Goal: Information Seeking & Learning: Learn about a topic

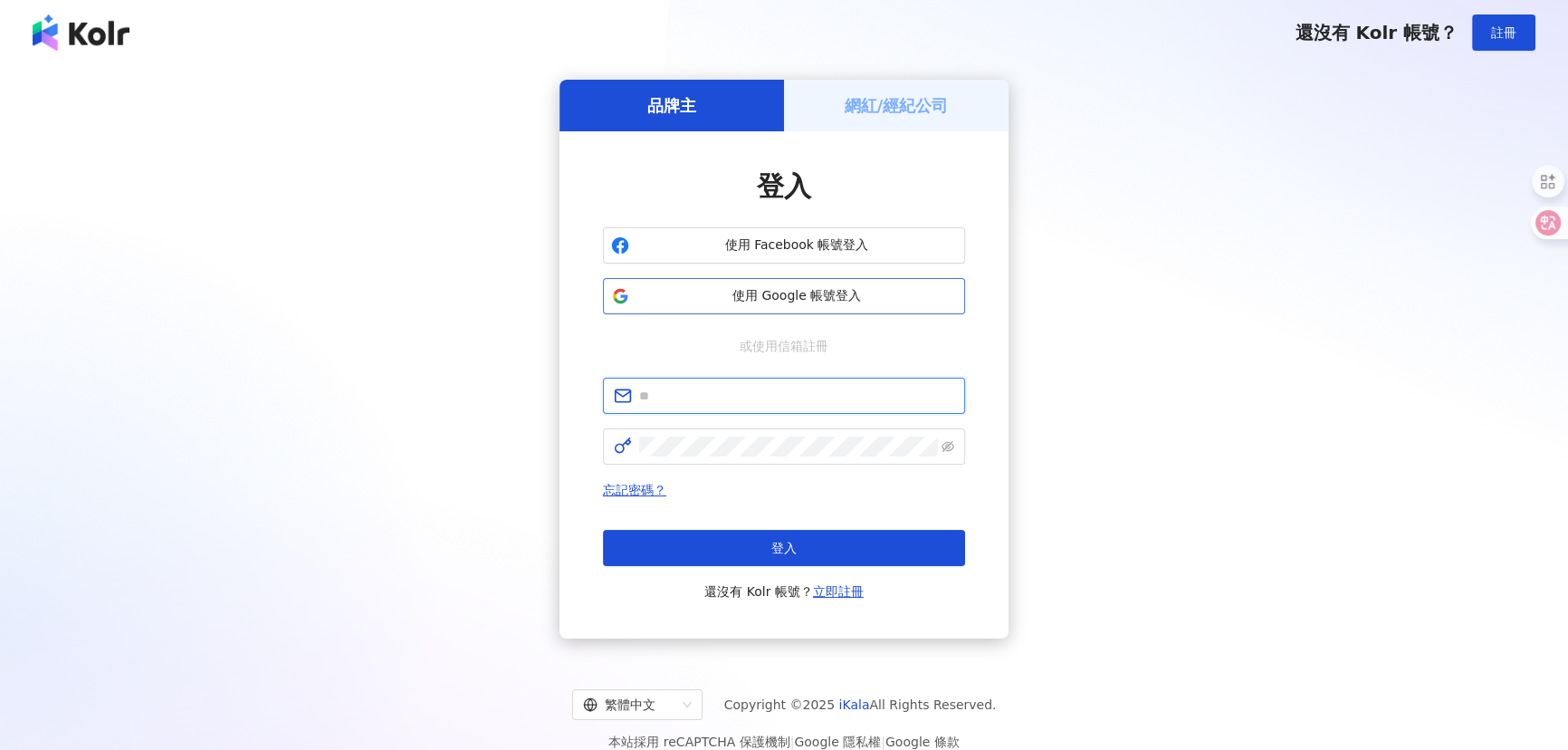
type input "**********"
click at [756, 299] on span "使用 Google 帳號登入" at bounding box center [797, 295] width 321 height 18
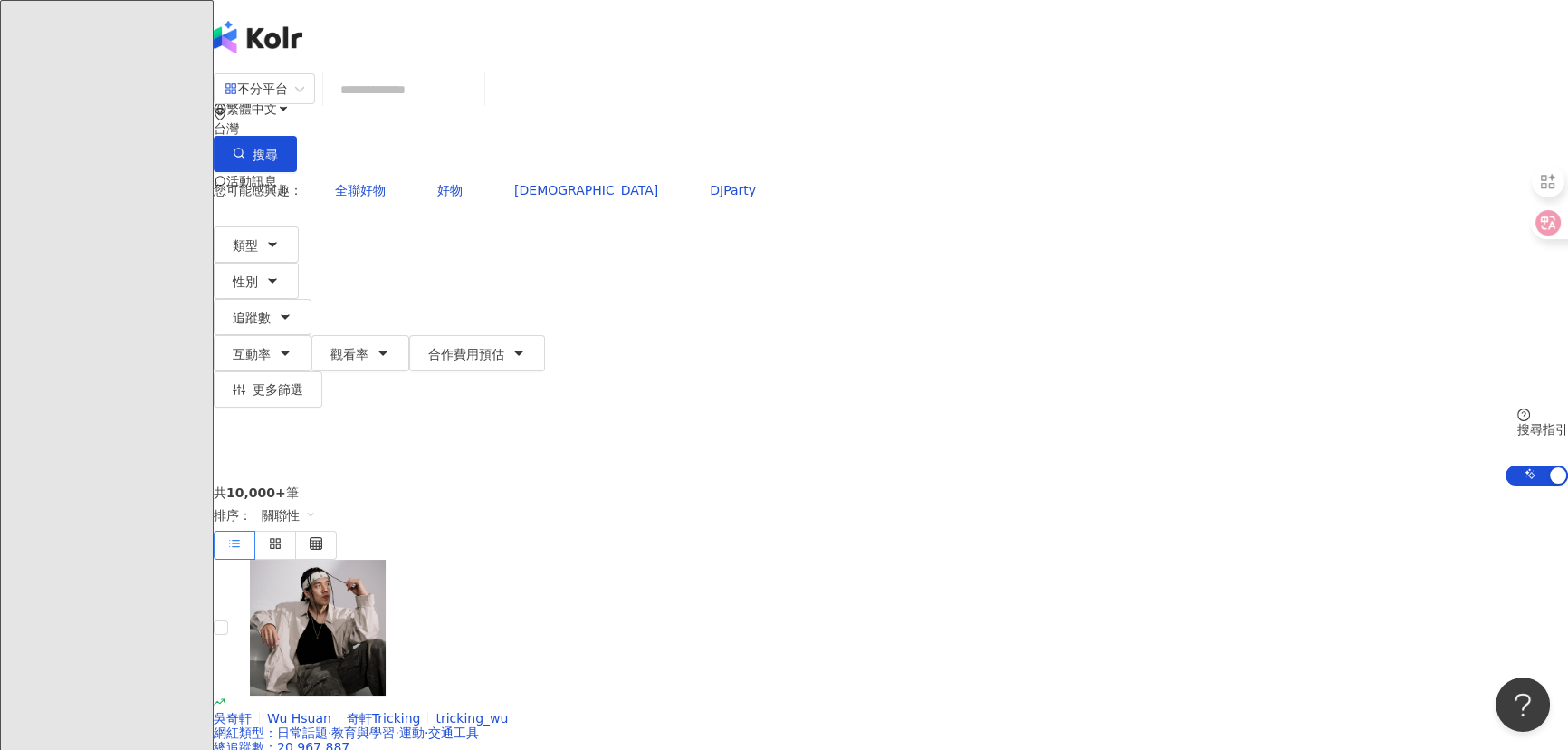
type input "**********"
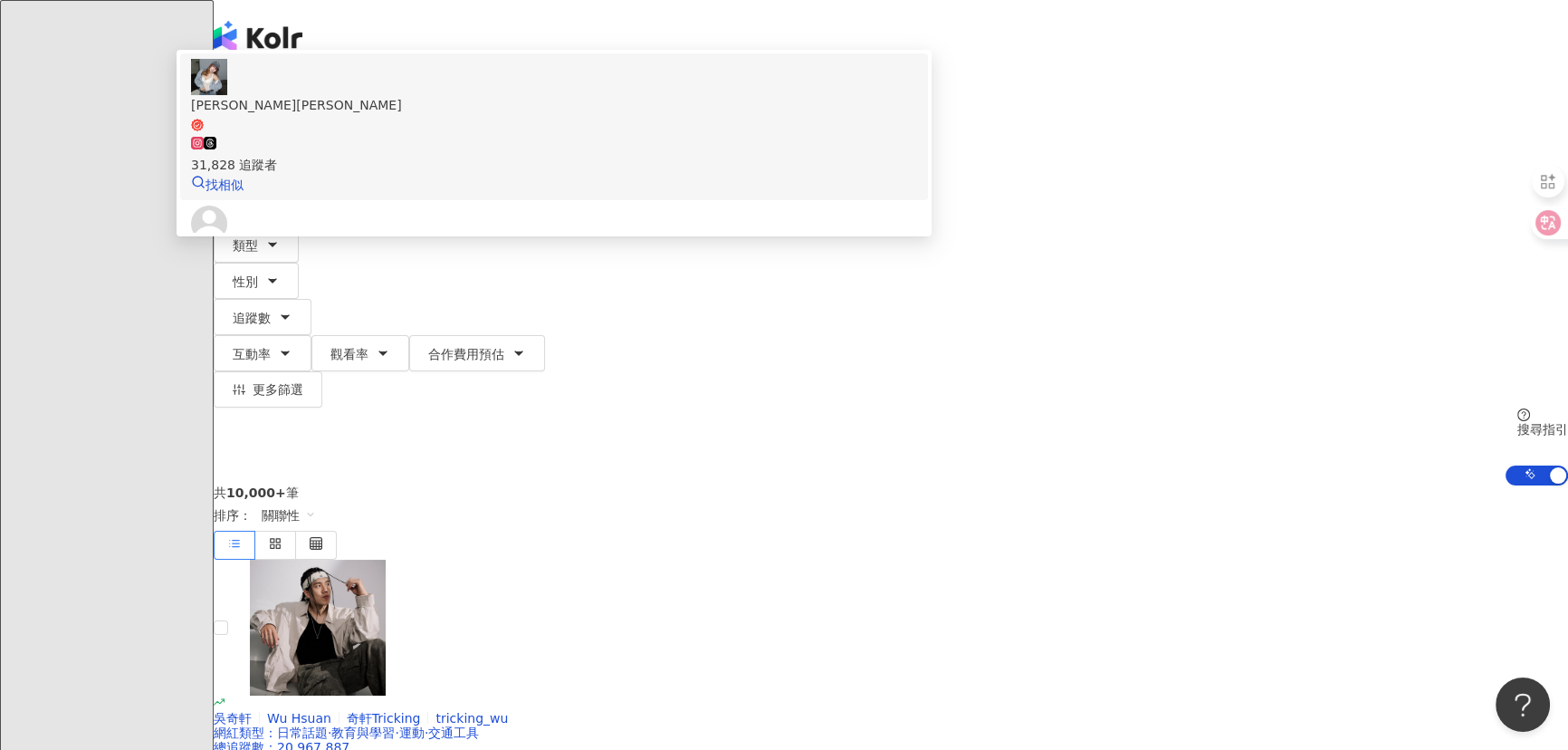
click at [599, 168] on div "31,828 追蹤者" at bounding box center [554, 164] width 726 height 20
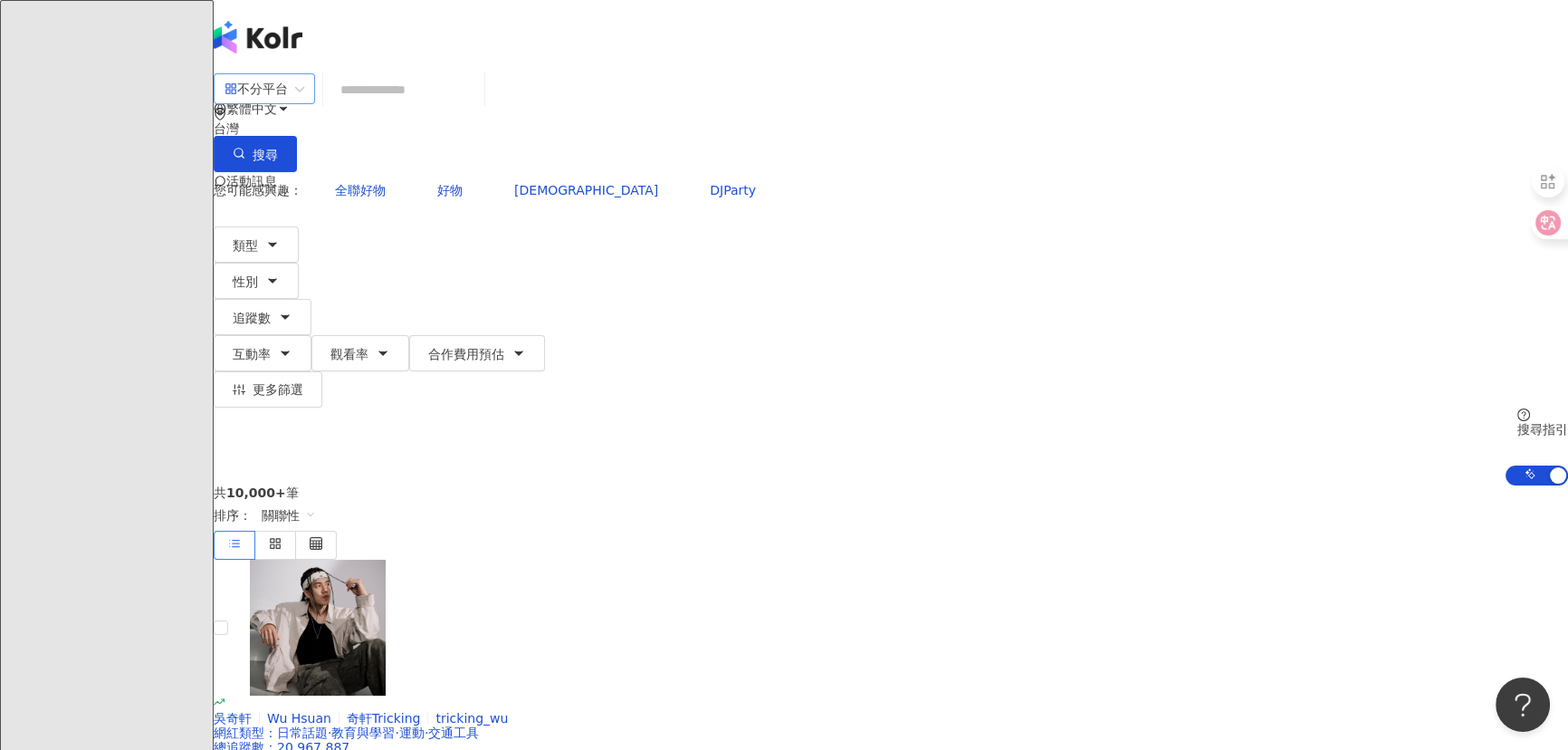
click at [288, 103] on div "不分平台" at bounding box center [256, 89] width 63 height 29
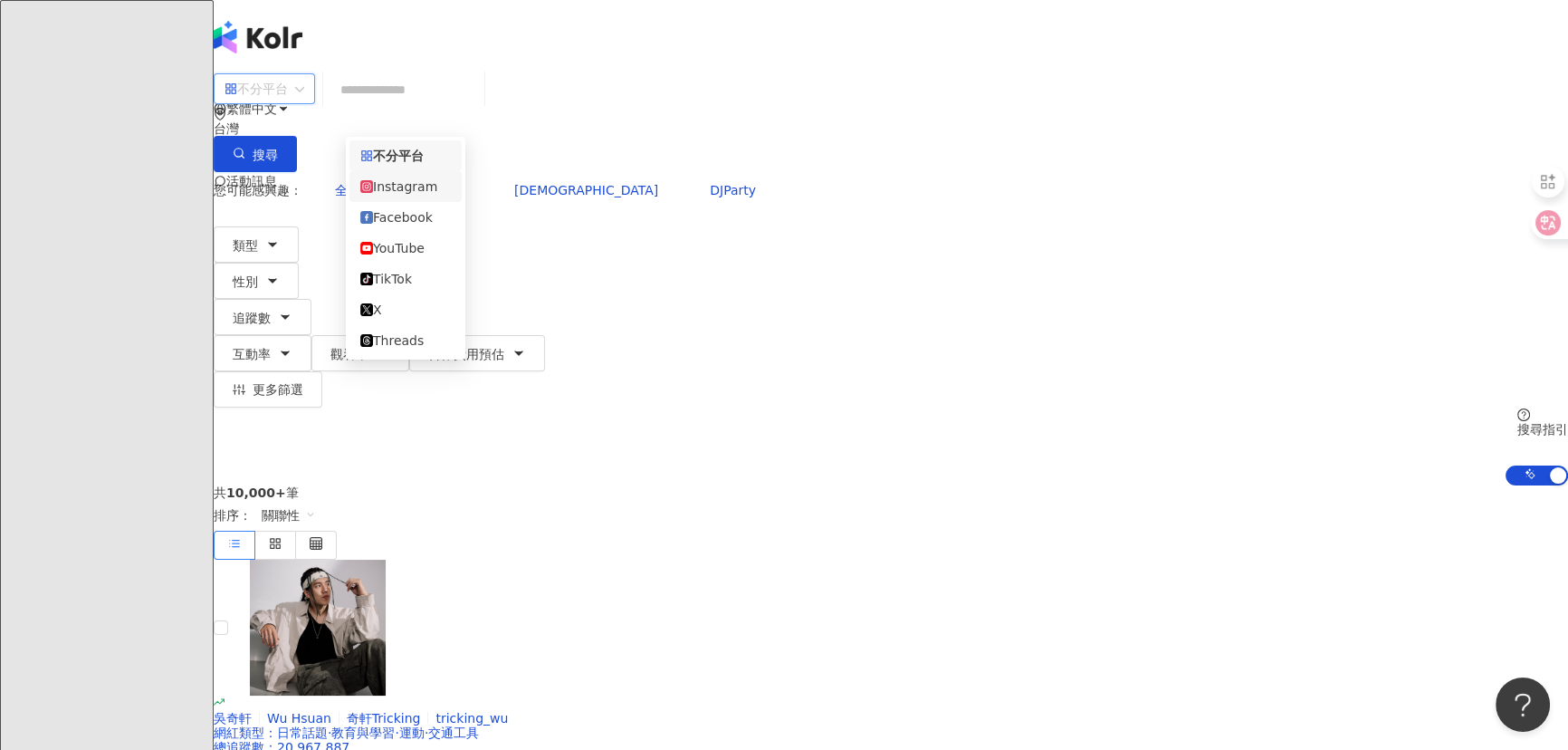
click at [424, 194] on div "Instagram" at bounding box center [406, 186] width 91 height 20
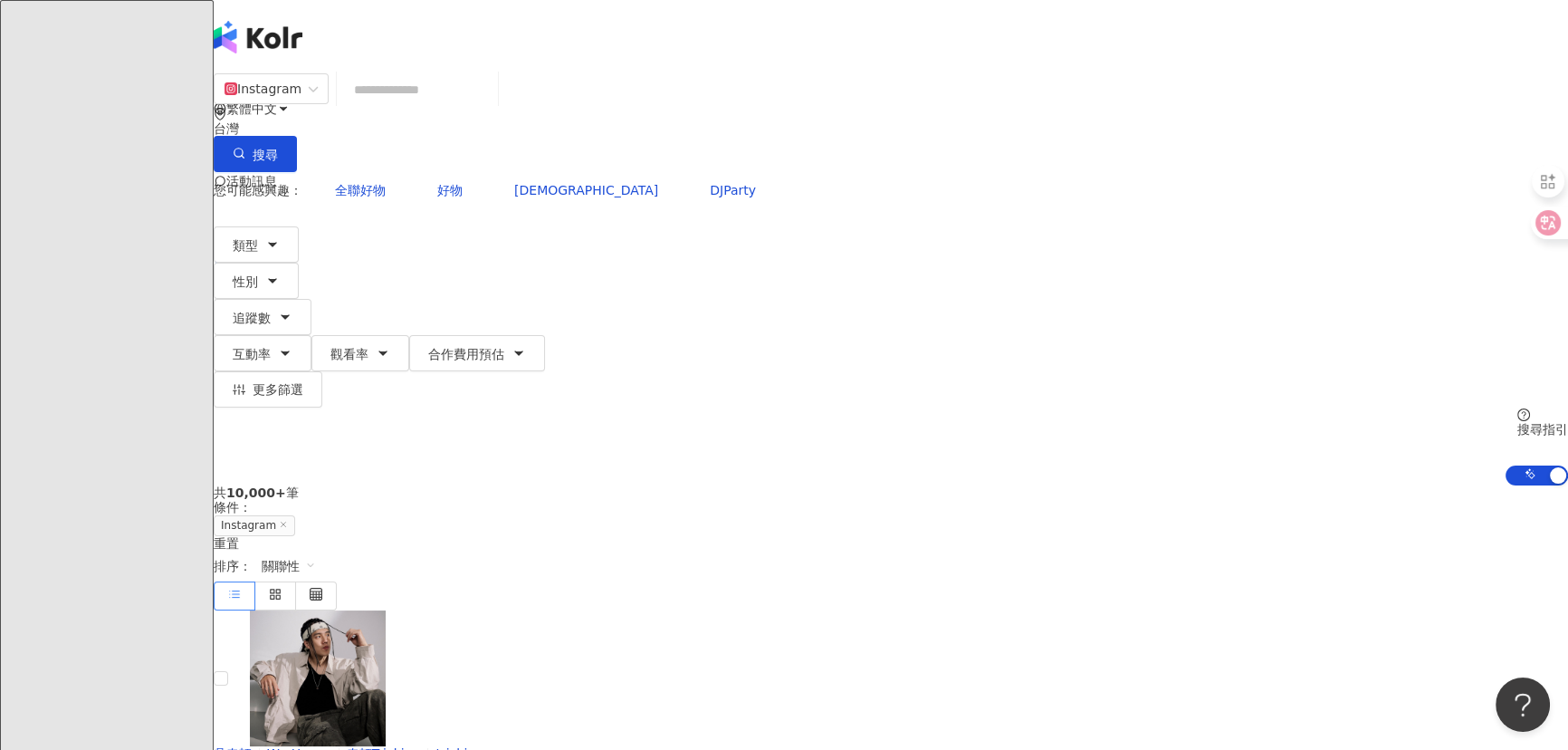
click at [271, 310] on span "追蹤數" at bounding box center [252, 317] width 38 height 14
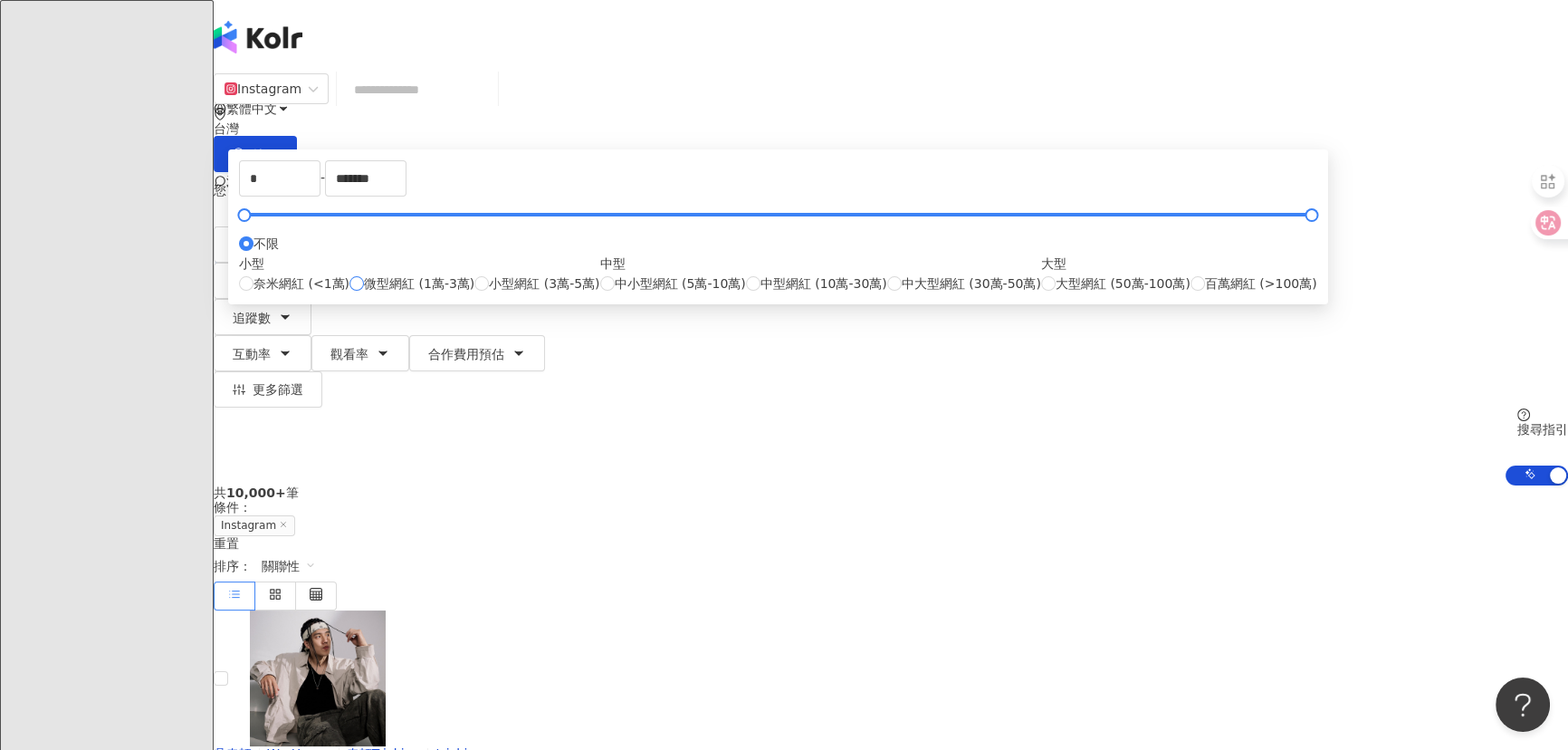
click at [475, 293] on span "微型網紅 (1萬-3萬)" at bounding box center [419, 283] width 110 height 20
type input "*****"
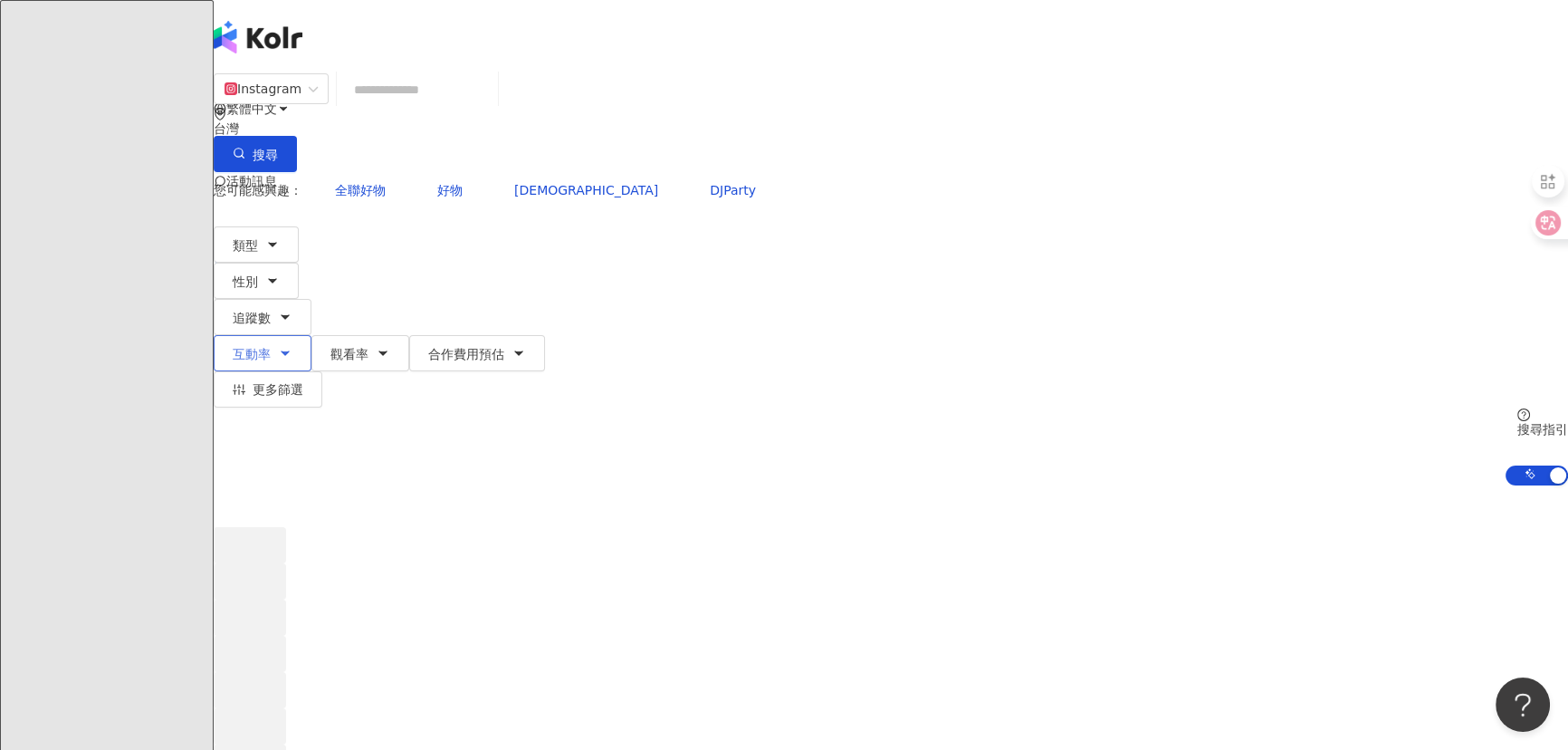
click at [271, 347] on span "互動率" at bounding box center [252, 354] width 38 height 14
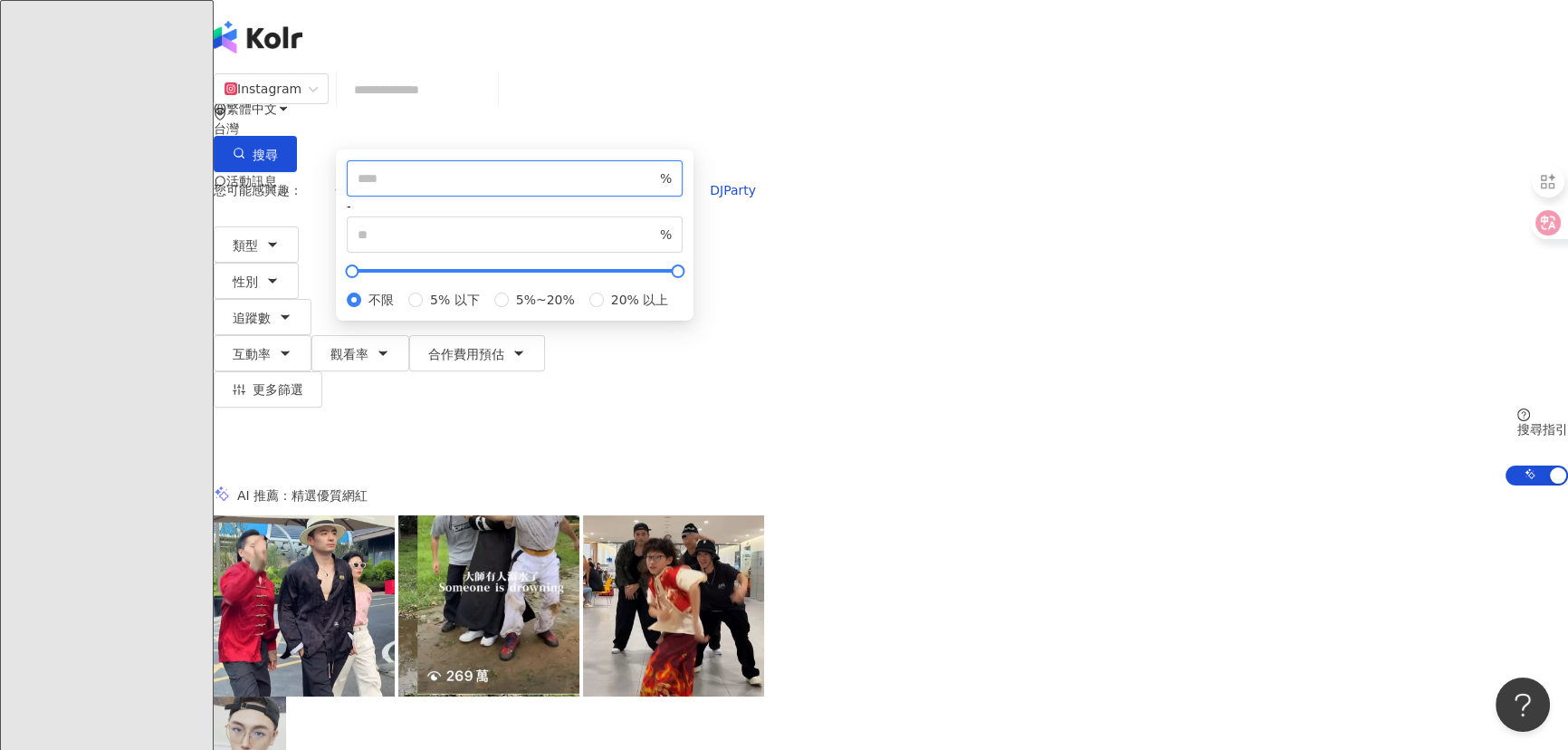
click at [657, 189] on input "number" at bounding box center [507, 177] width 299 height 20
type input "*"
click at [1228, 485] on div "AI 推薦 ： 精選優質網紅" at bounding box center [891, 494] width 1355 height 19
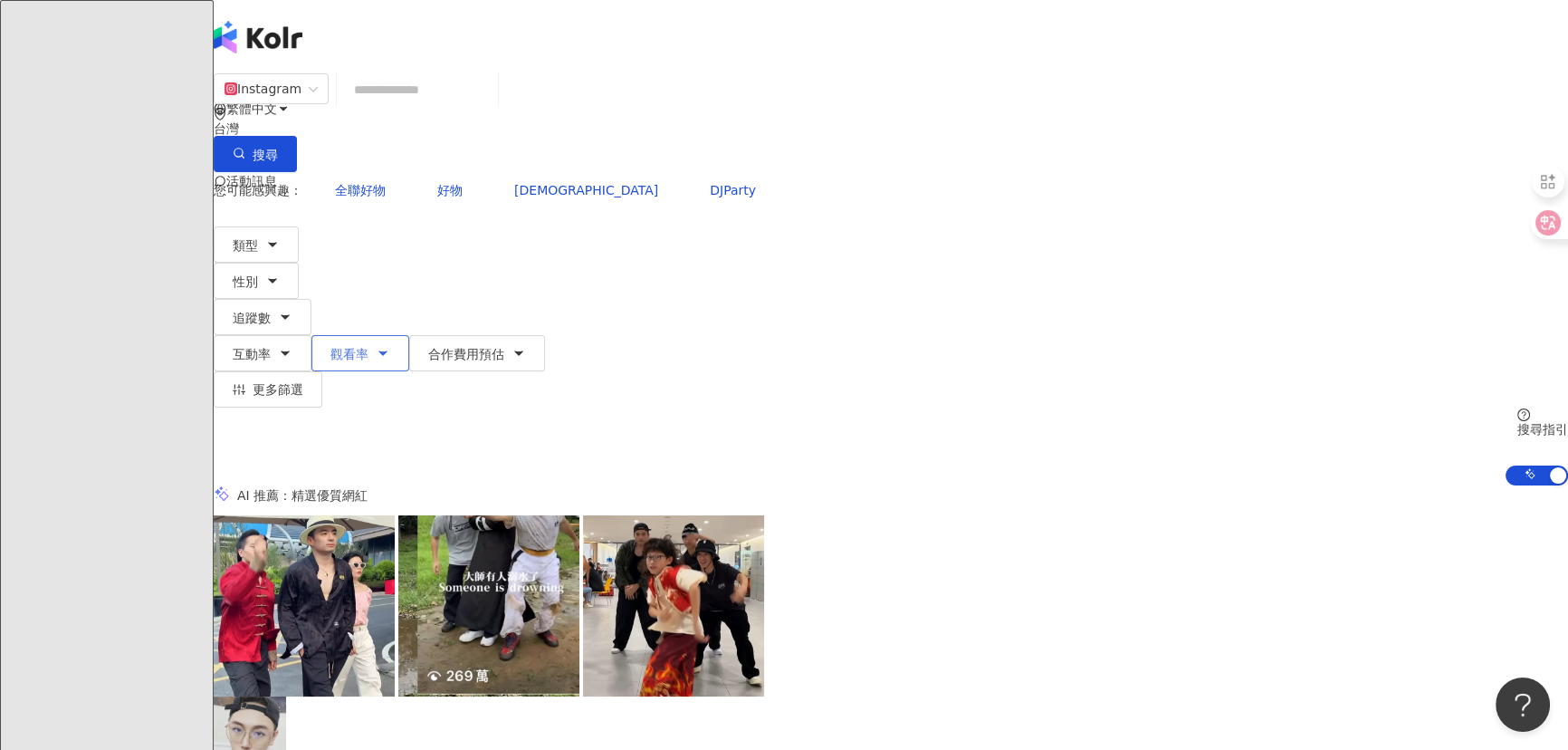
click at [369, 347] on span "觀看率" at bounding box center [349, 354] width 38 height 14
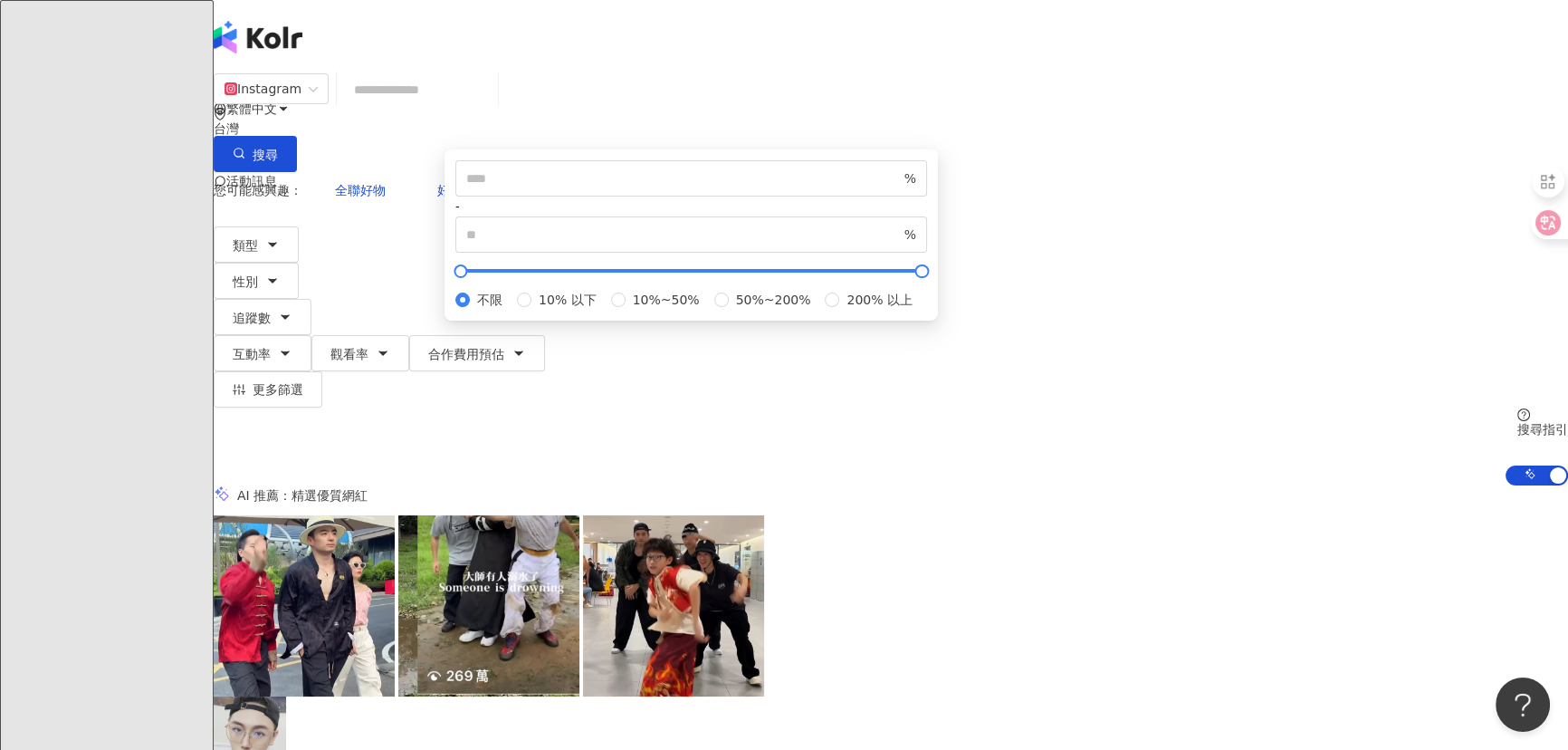
click at [927, 257] on div "% - % 不限 10% 以下 10%~50% 50%~200% 200% 以上" at bounding box center [692, 235] width 472 height 149
click at [901, 244] on input "number" at bounding box center [683, 234] width 435 height 20
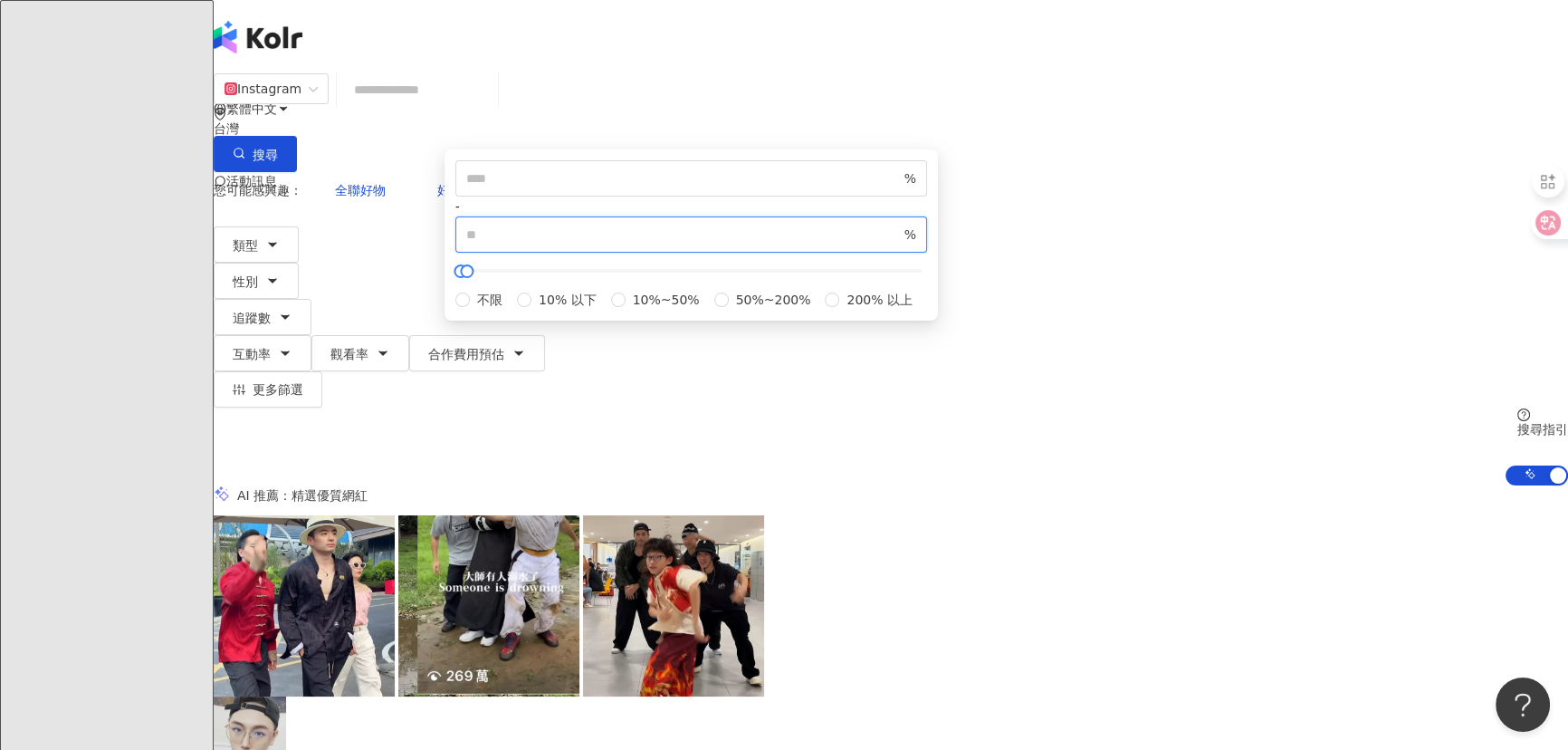
type input "***"
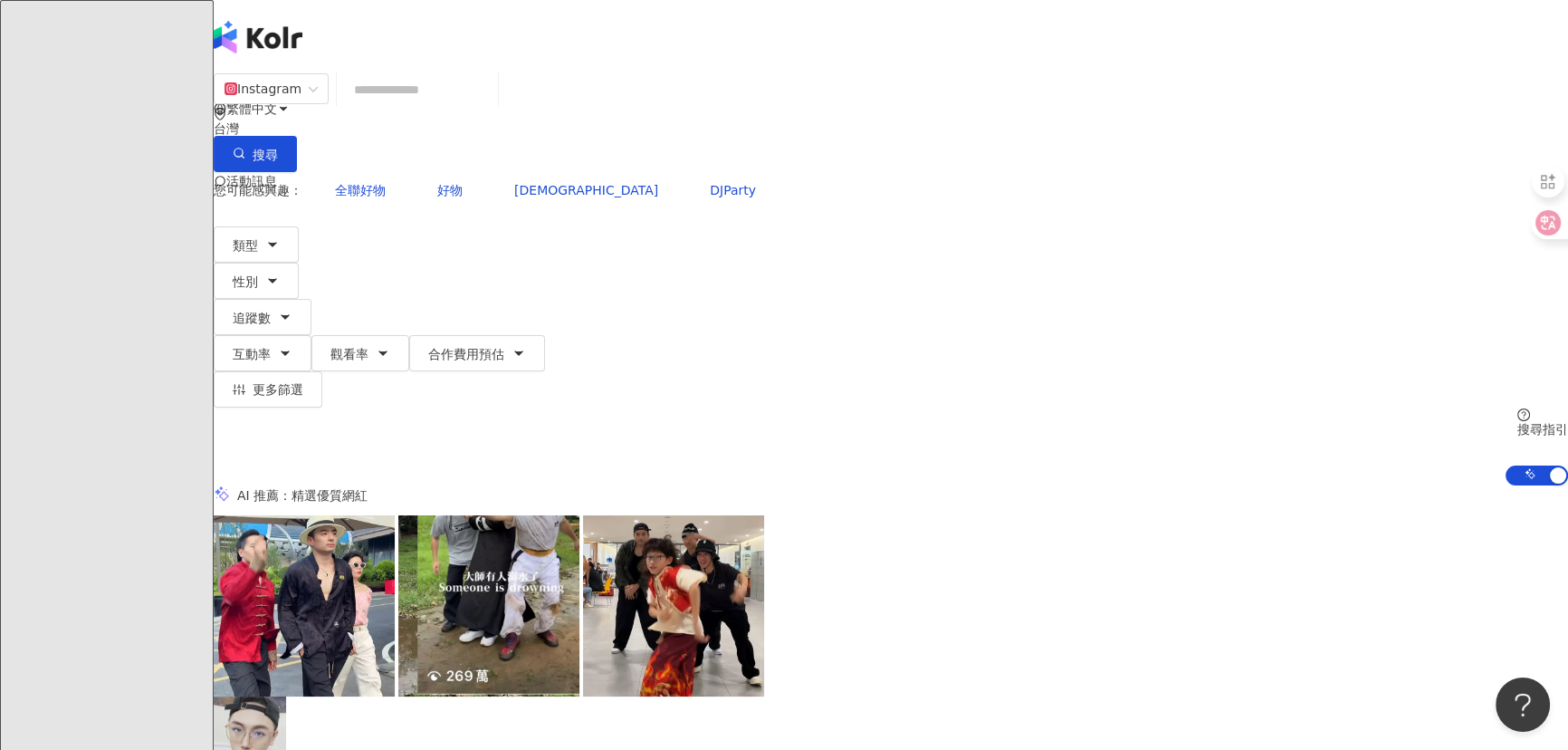
click at [1317, 642] on div "觀看率" at bounding box center [1315, 642] width 45 height 20
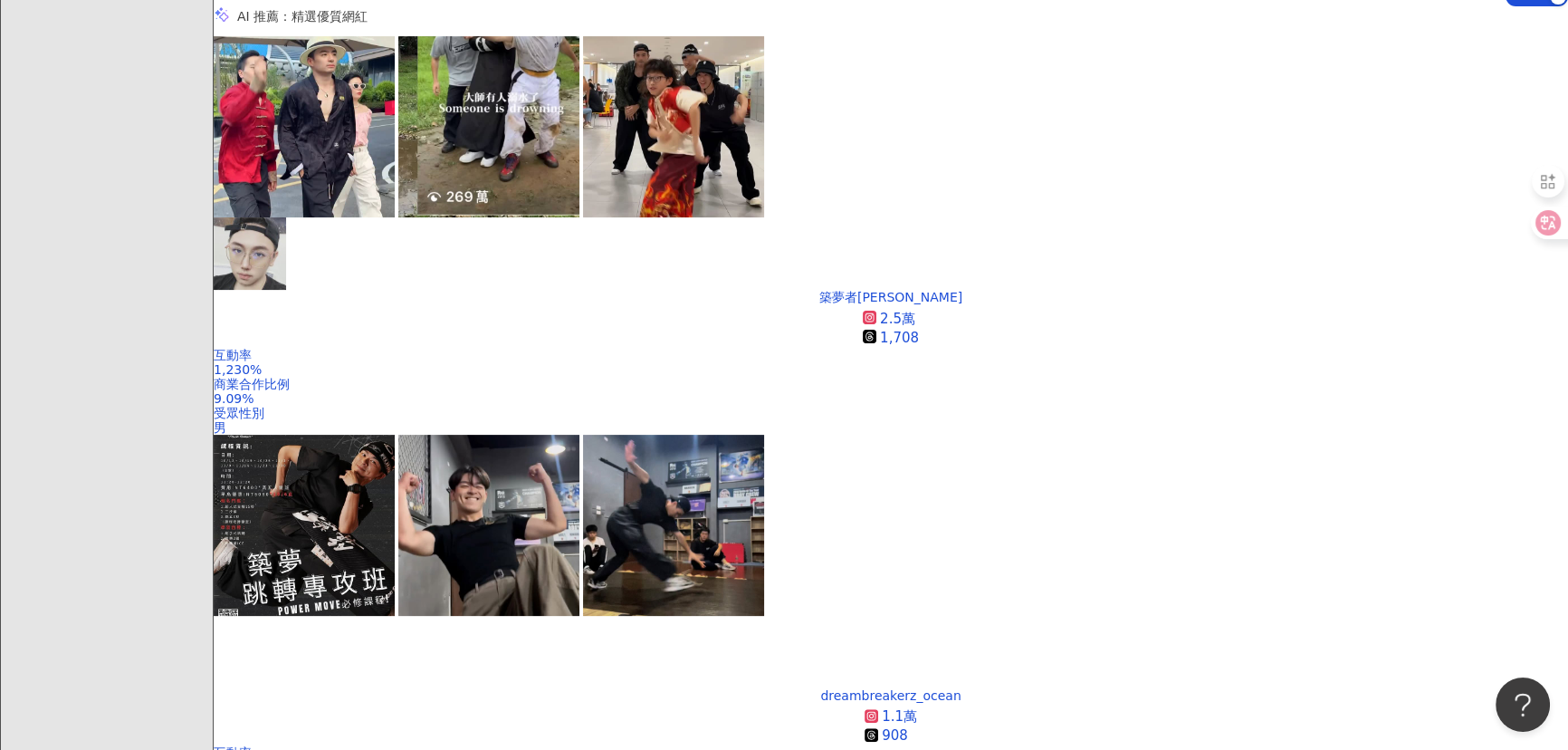
scroll to position [575, 0]
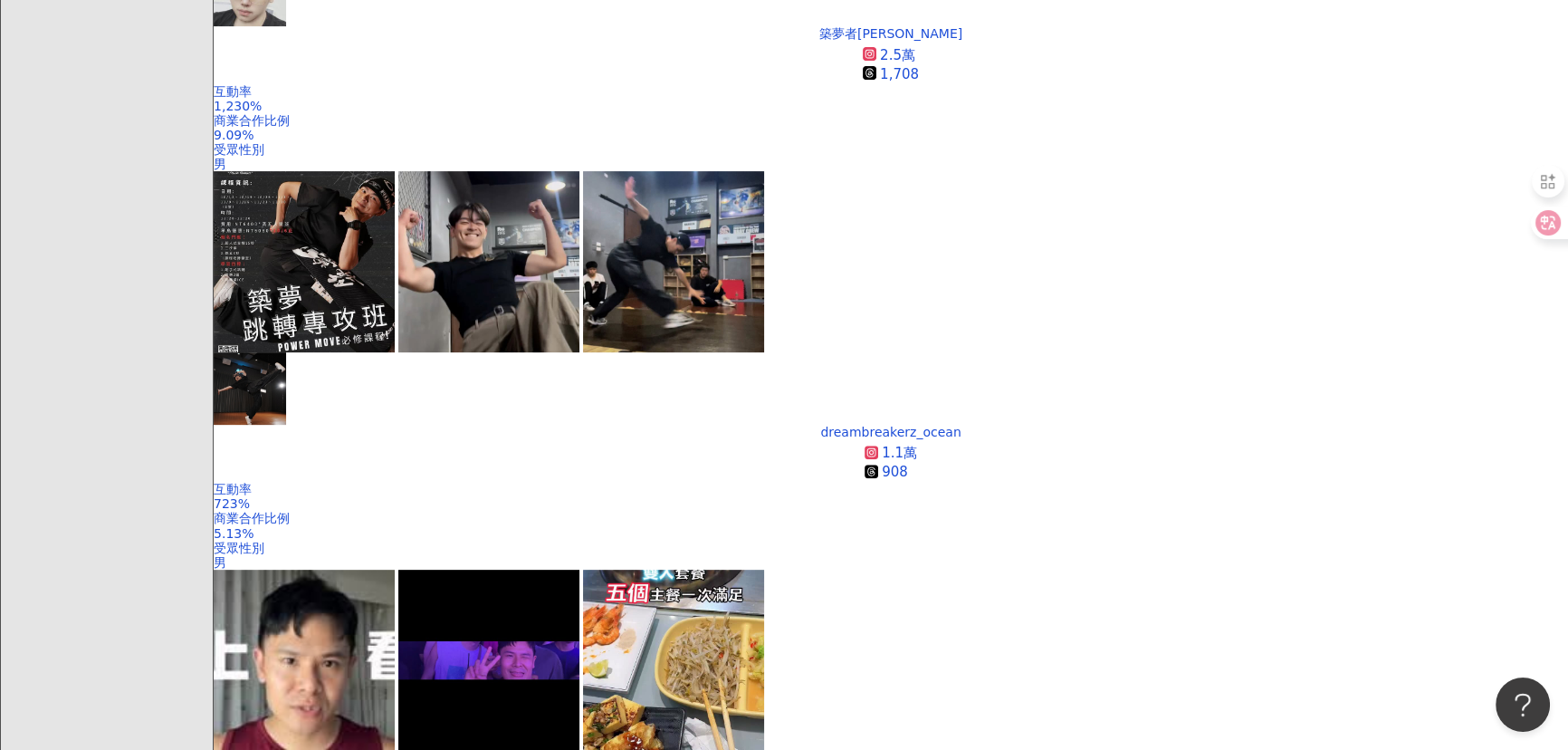
scroll to position [741, 0]
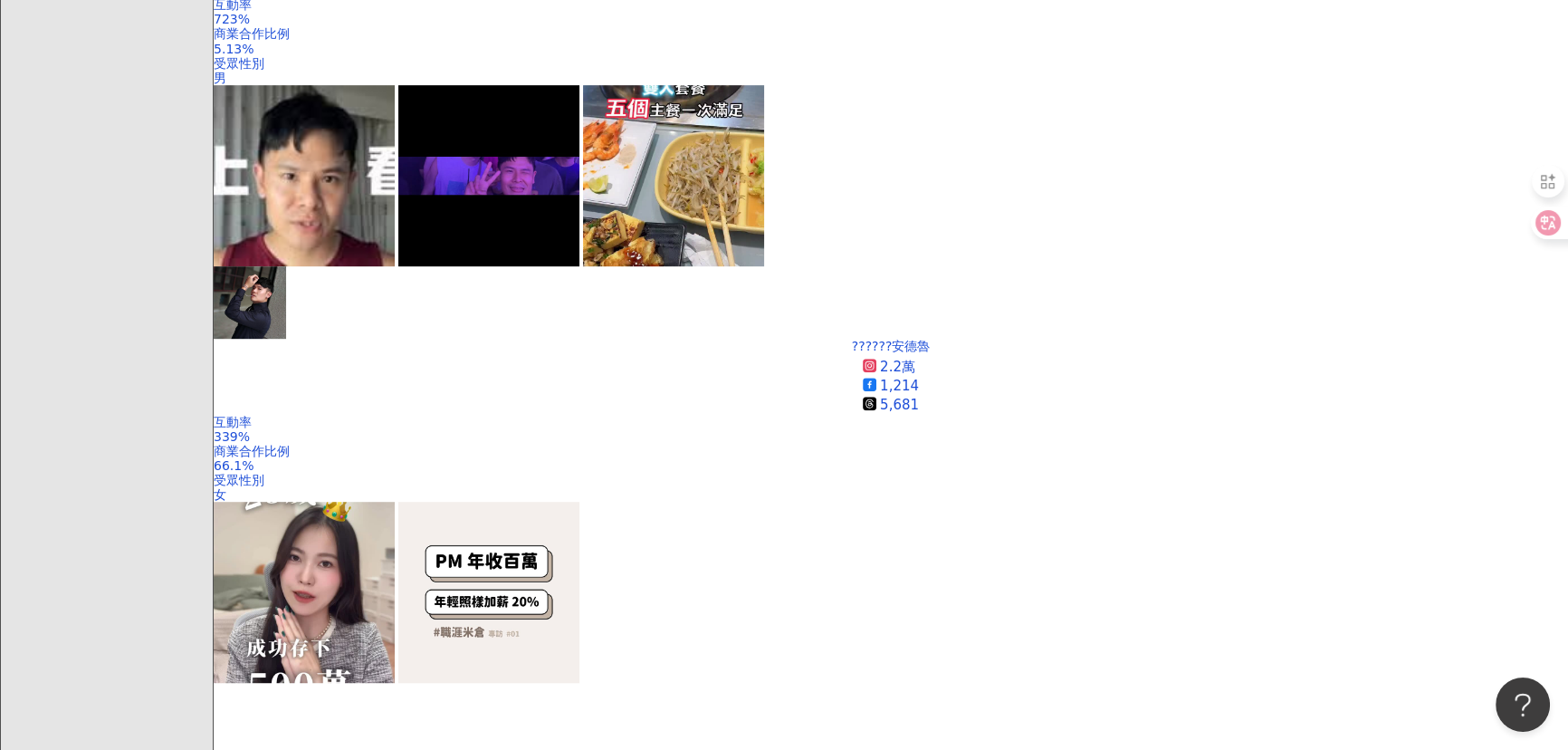
scroll to position [1234, 0]
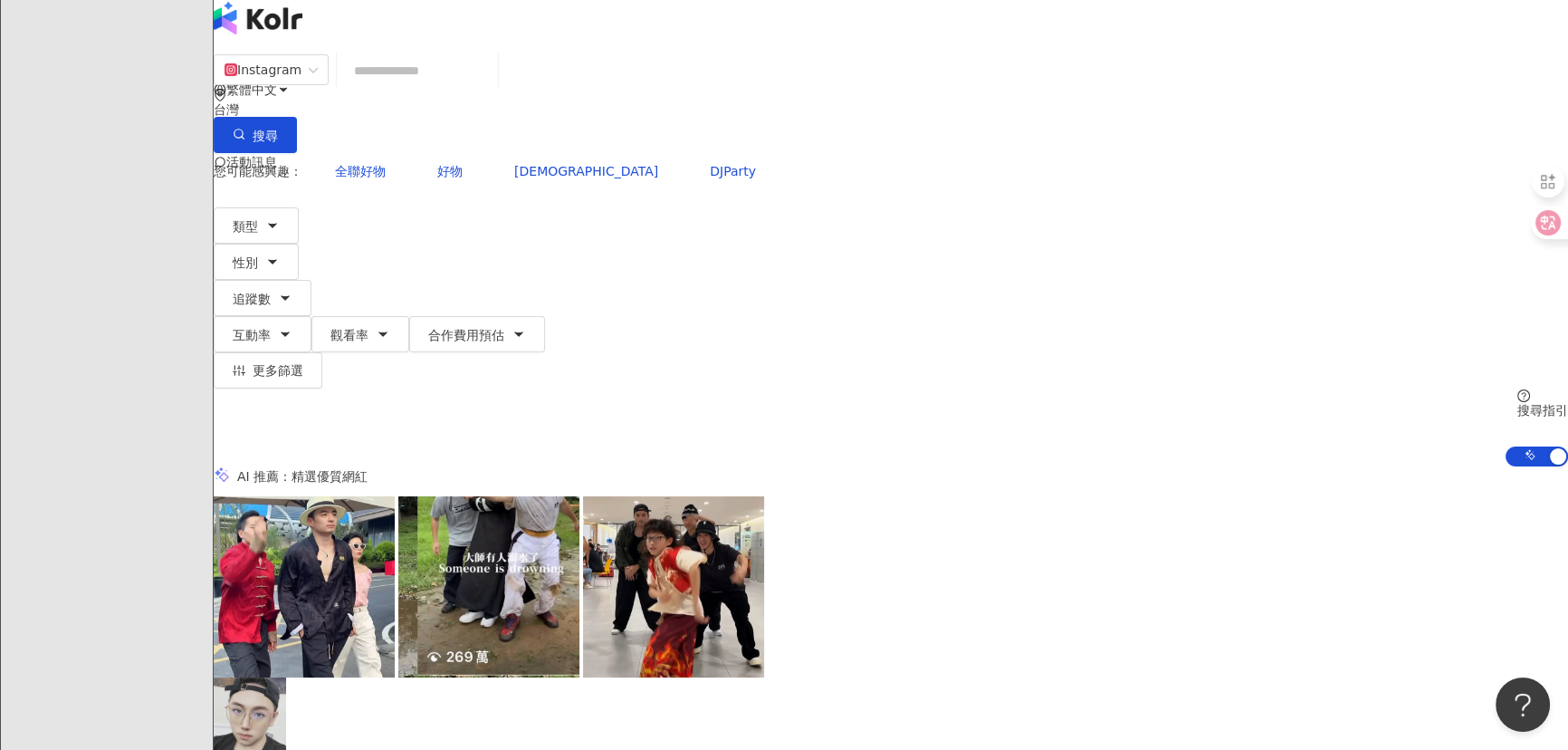
scroll to position [0, 0]
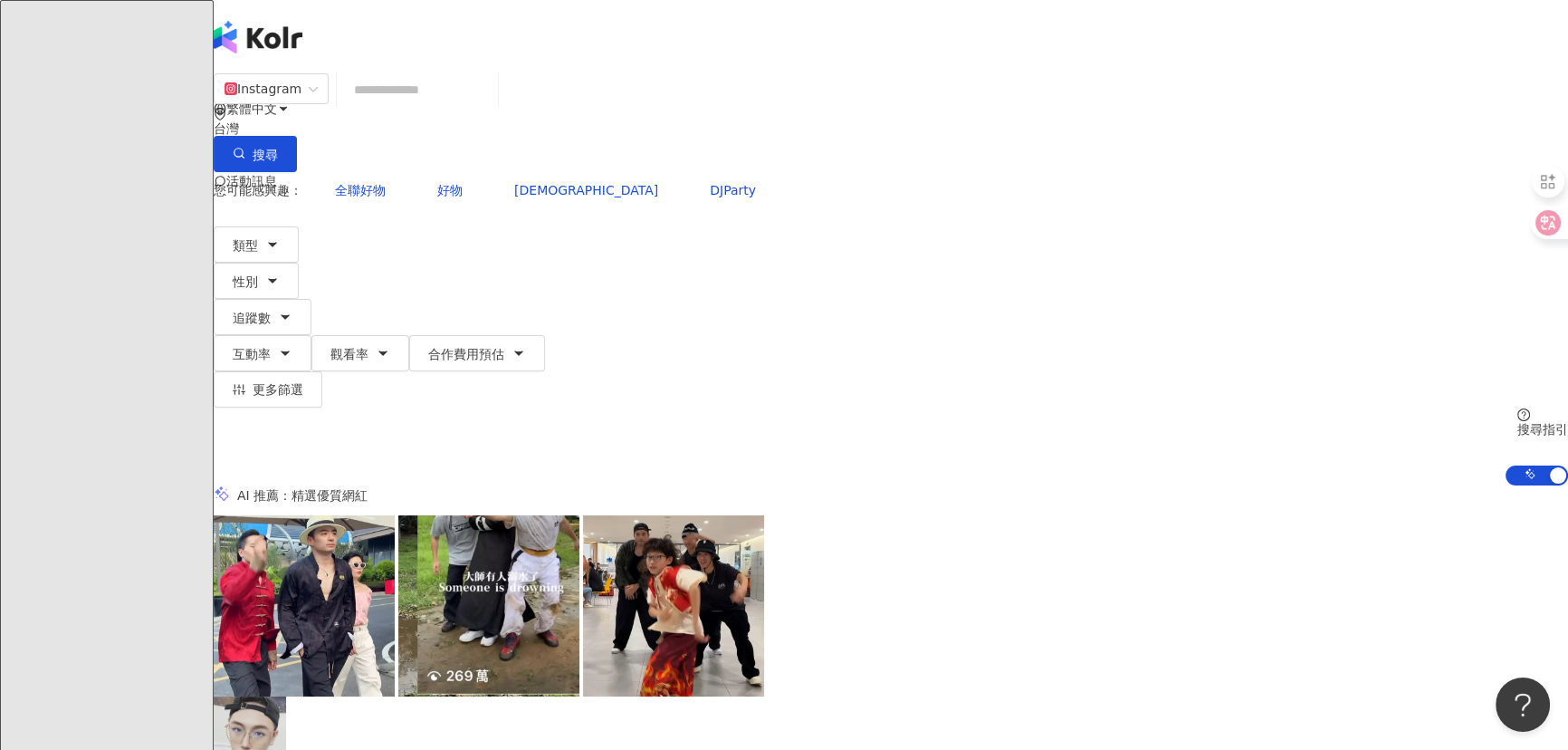
click at [491, 107] on input "search" at bounding box center [417, 90] width 146 height 34
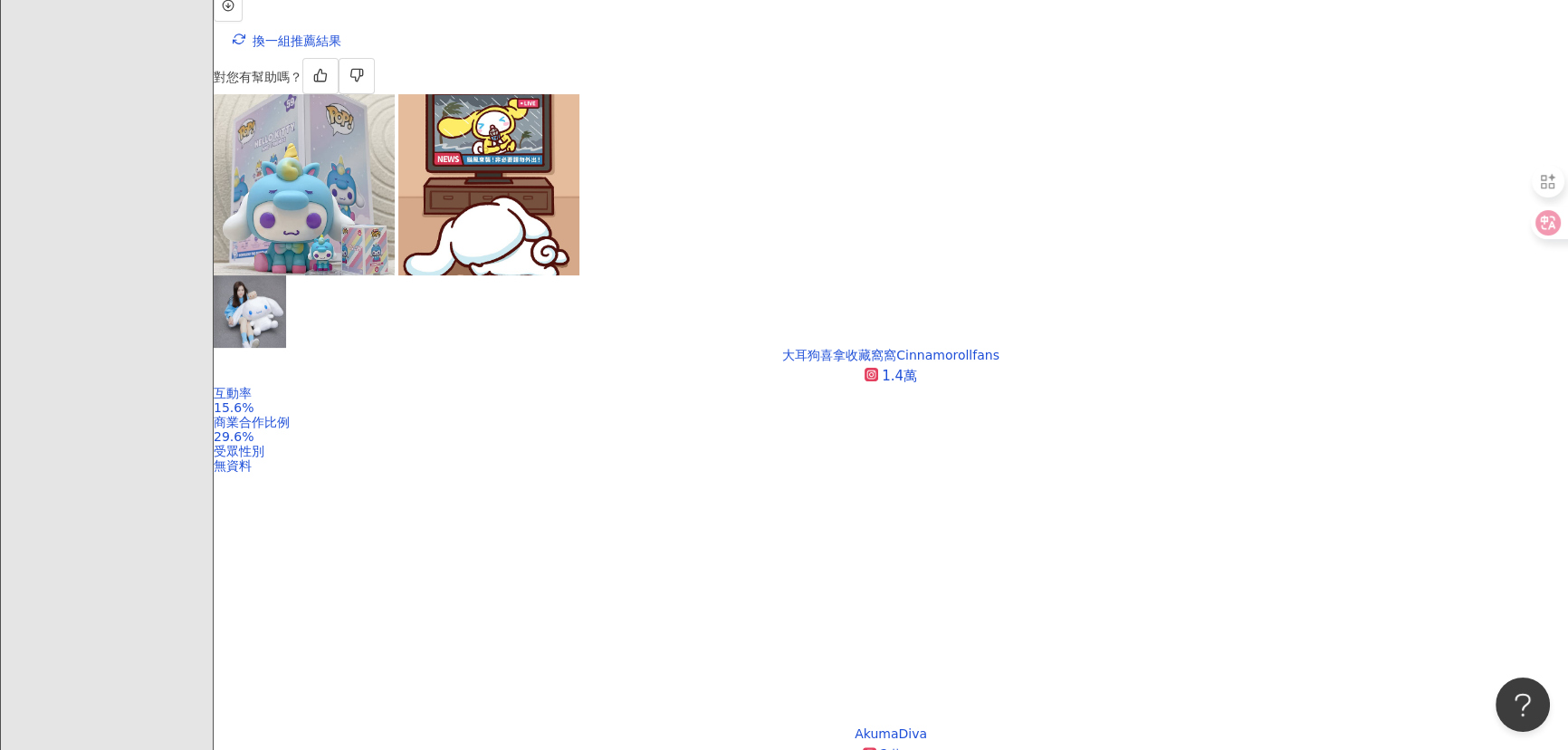
scroll to position [741, 0]
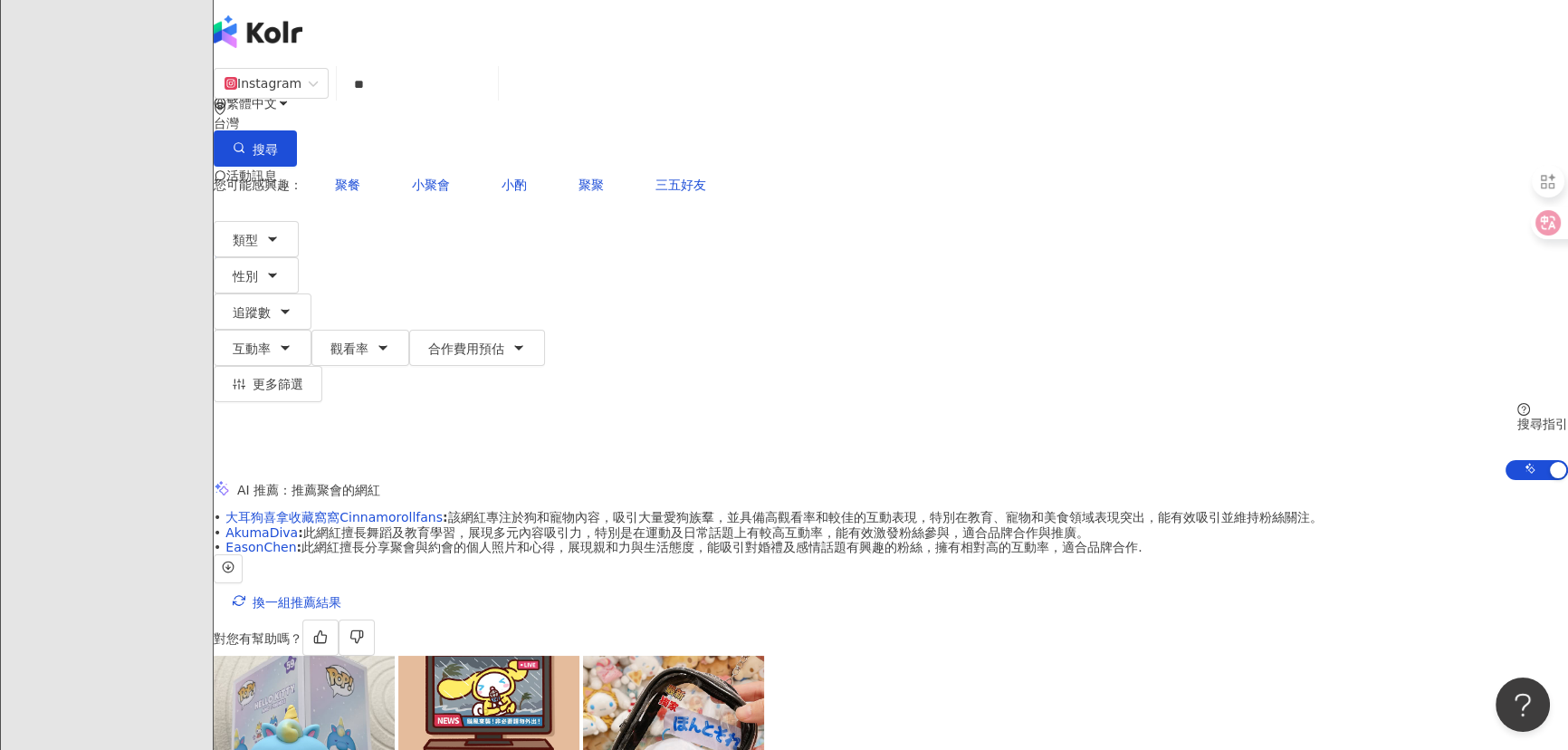
scroll to position [0, 0]
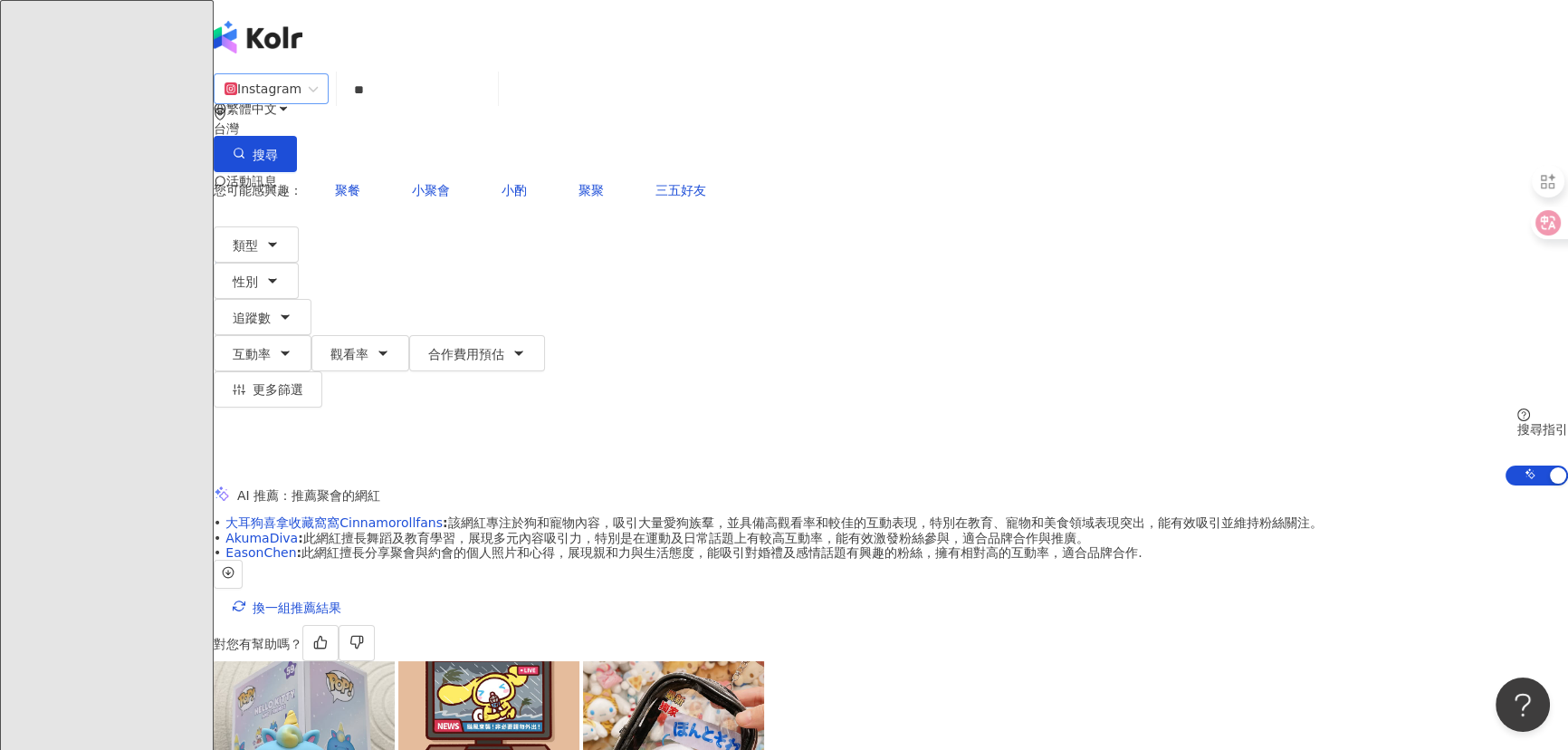
drag, startPoint x: 537, startPoint y: 98, endPoint x: 403, endPoint y: 98, distance: 134.0
click at [397, 98] on div "Instagram ** 台灣 搜尋 1590ee14-e38b-4e9d-a8cd-73bfc6cfaff6 d3d78a94-b8e9-432d-90b8…" at bounding box center [891, 123] width 1355 height 100
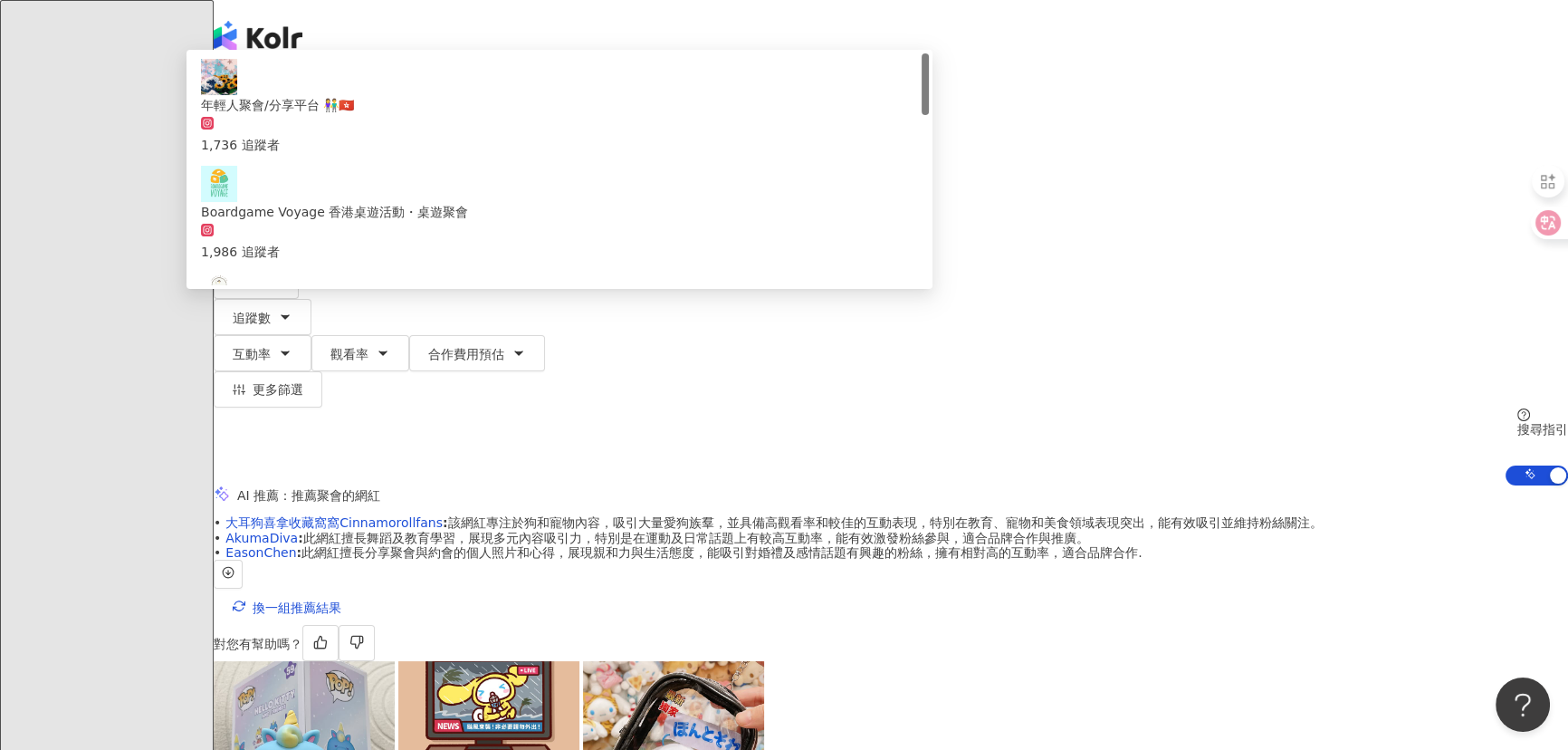
type input "*"
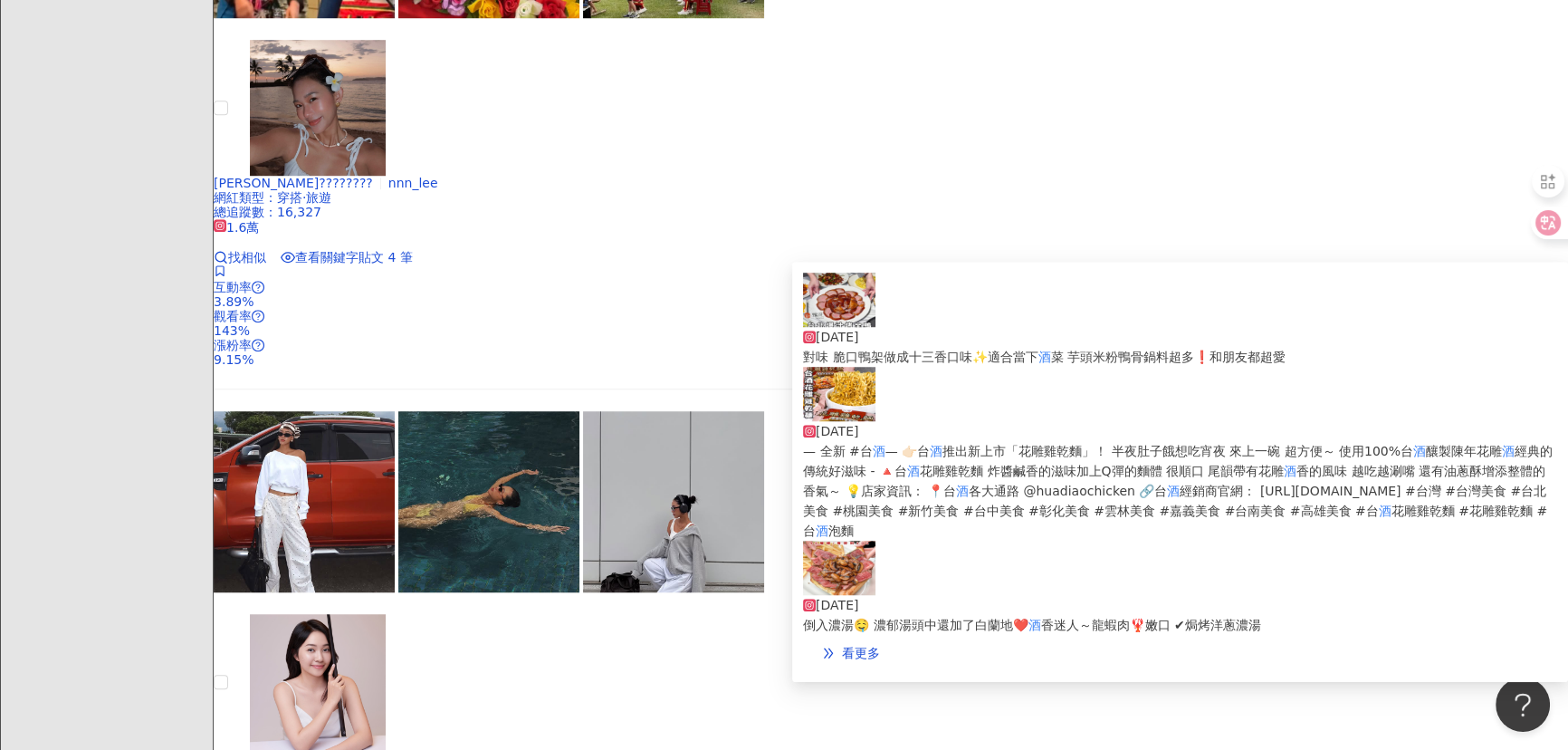
scroll to position [1975, 0]
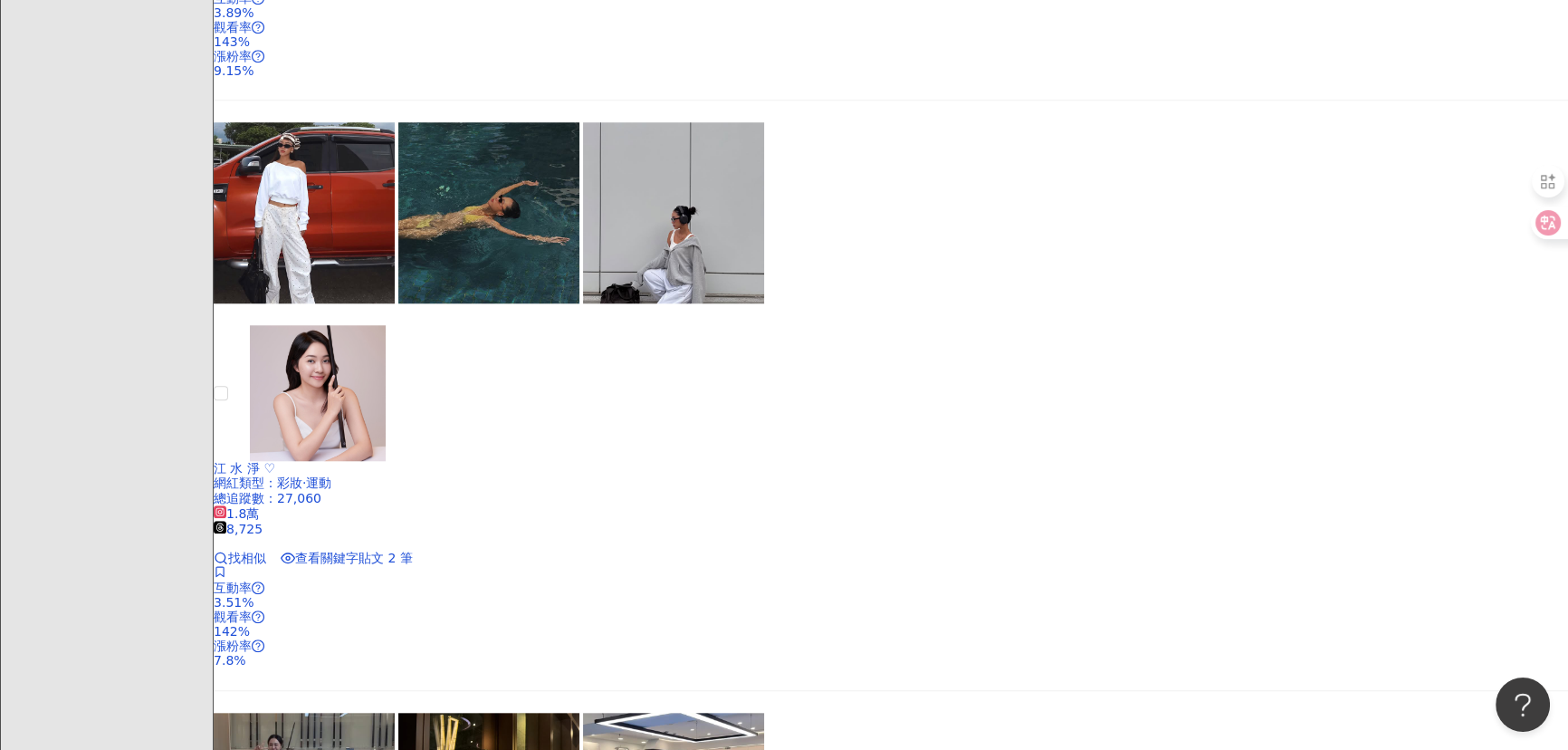
drag, startPoint x: 315, startPoint y: 682, endPoint x: 315, endPoint y: 670, distance: 12.0
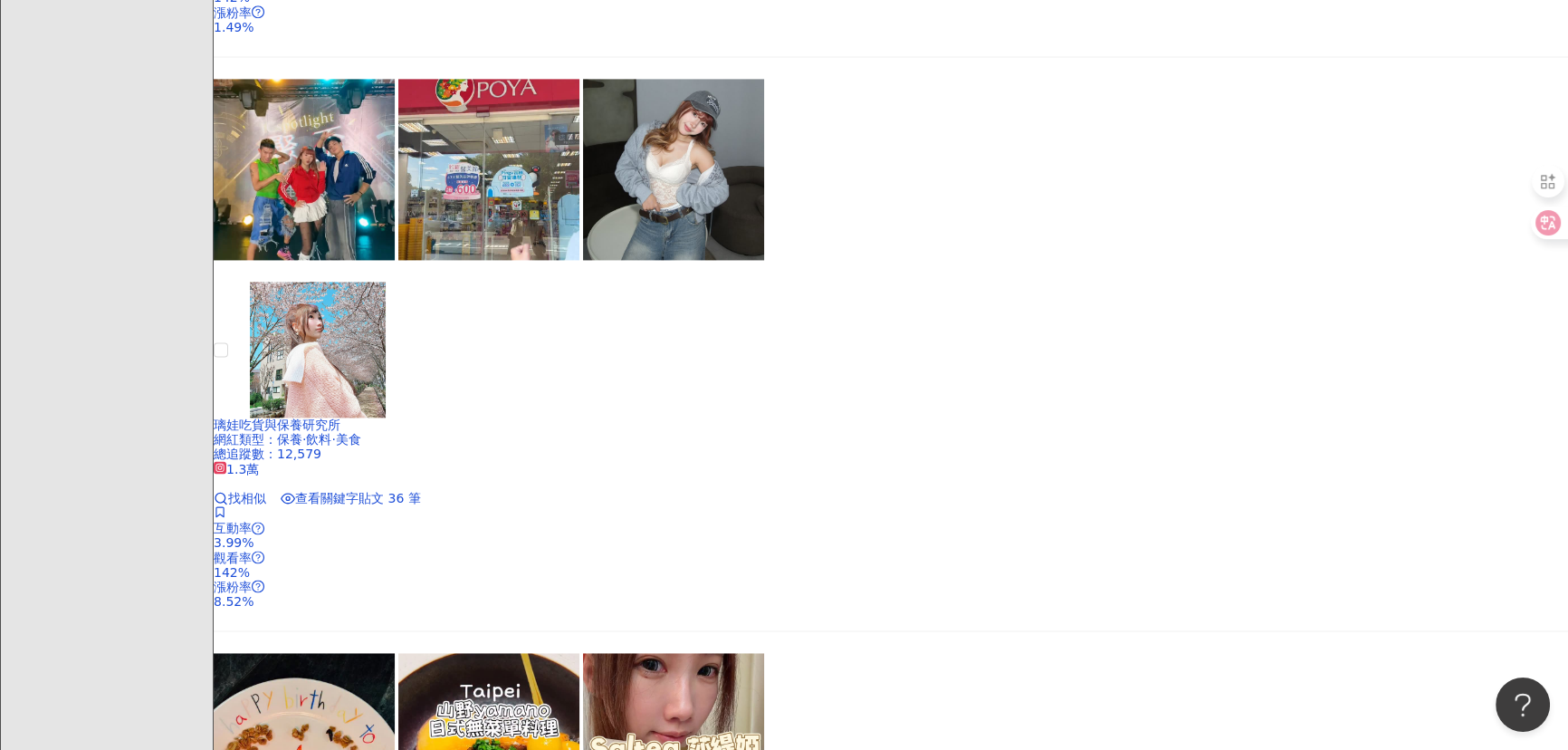
scroll to position [3292, 0]
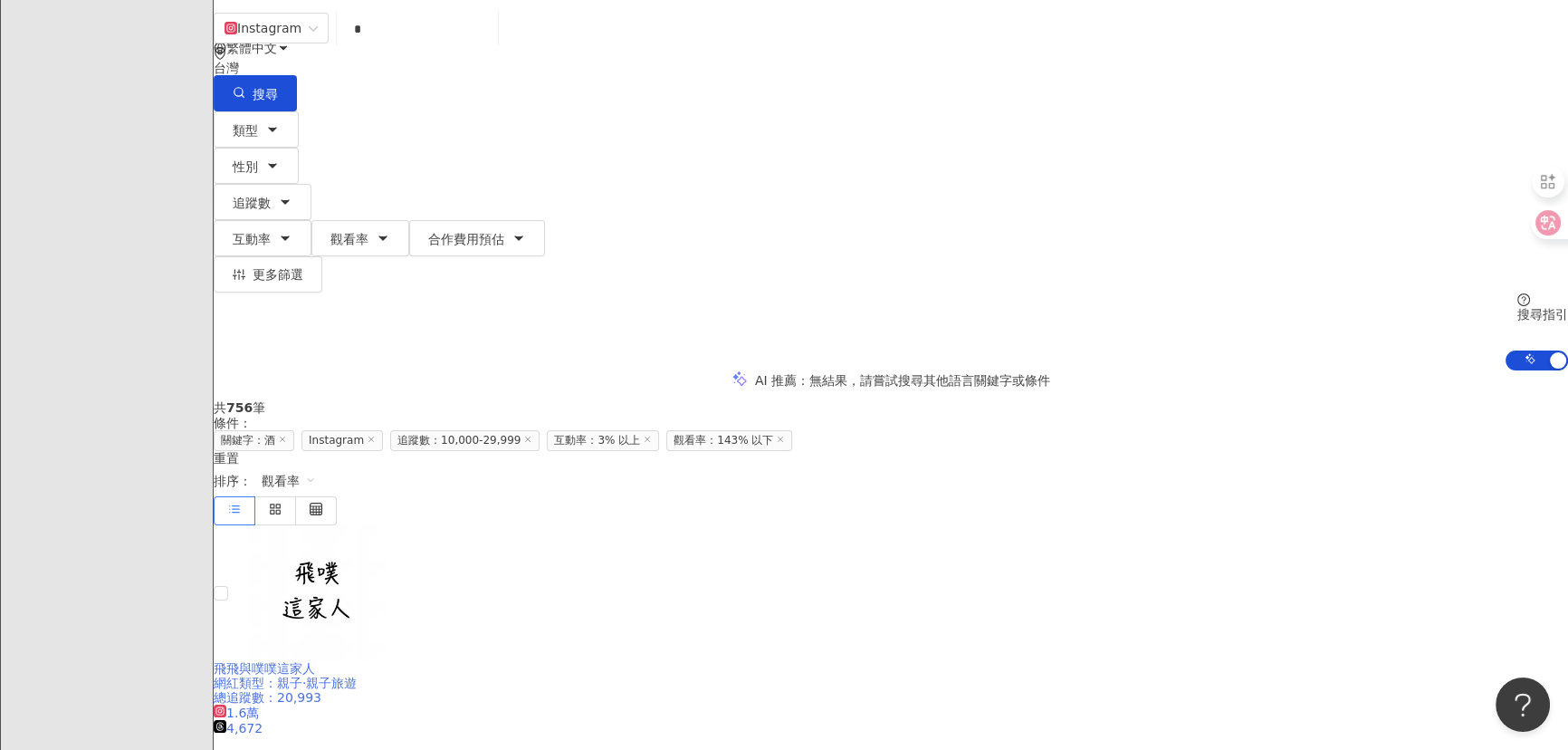
scroll to position [0, 0]
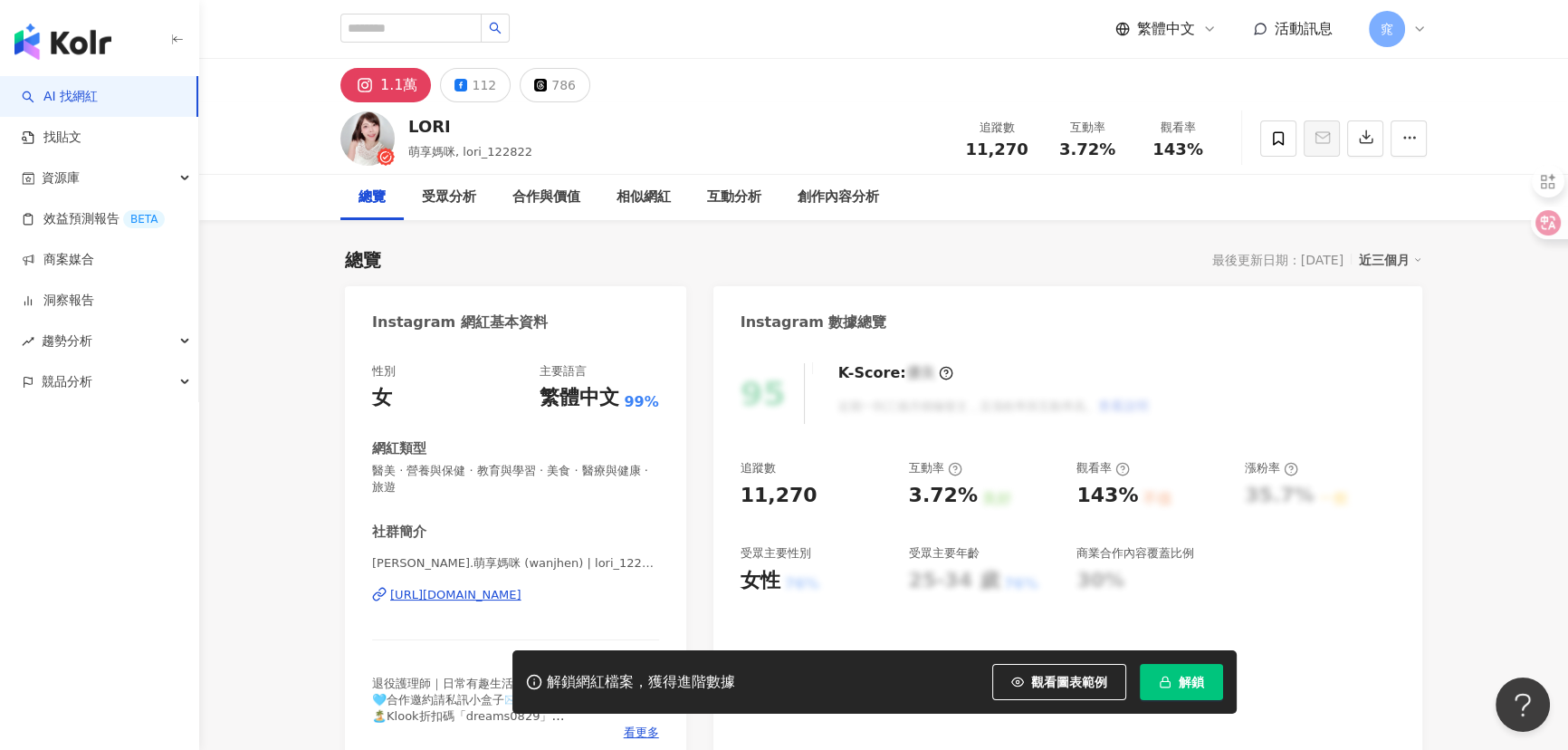
click at [451, 597] on div "https://www.instagram.com/lori_122822/" at bounding box center [456, 594] width 131 height 16
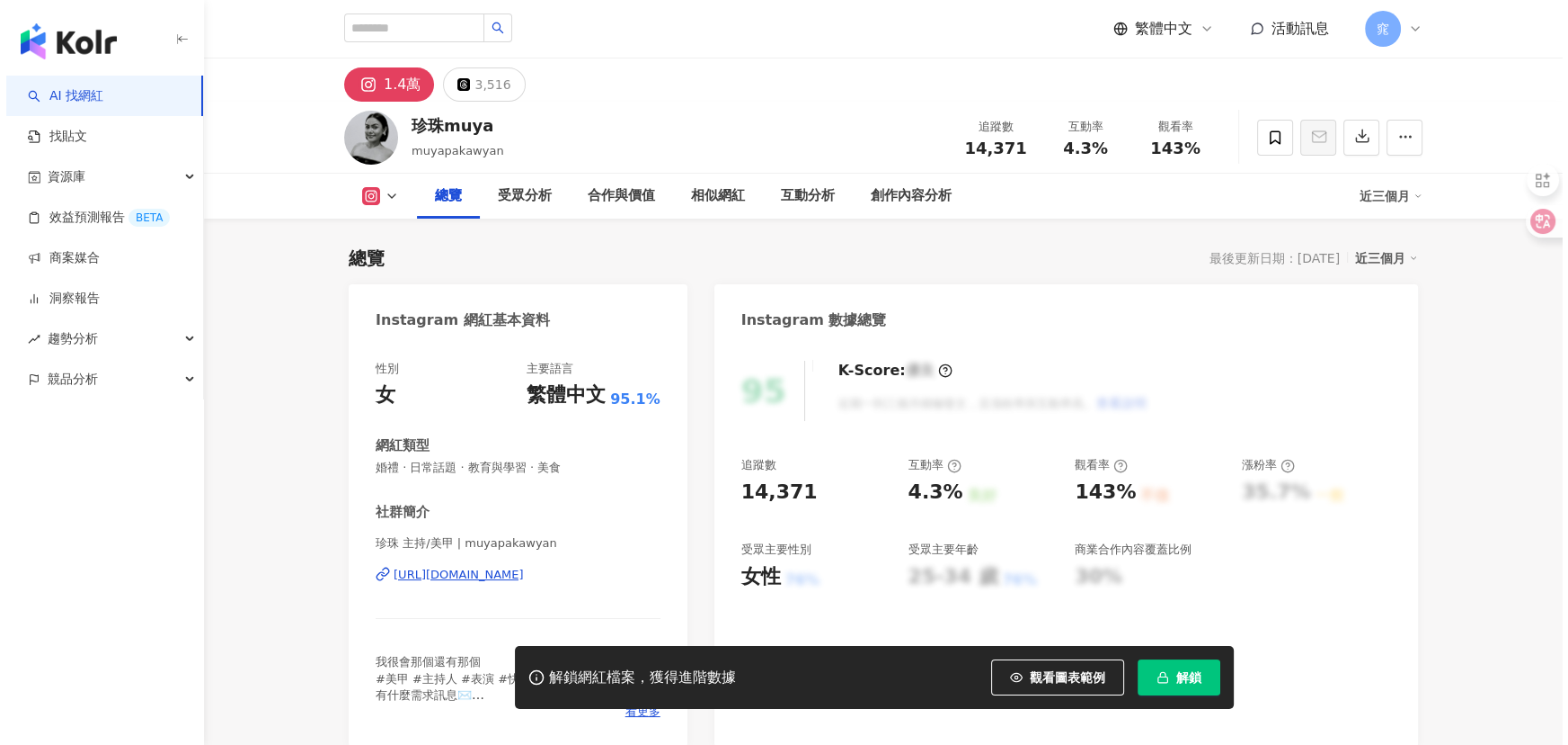
scroll to position [245, 0]
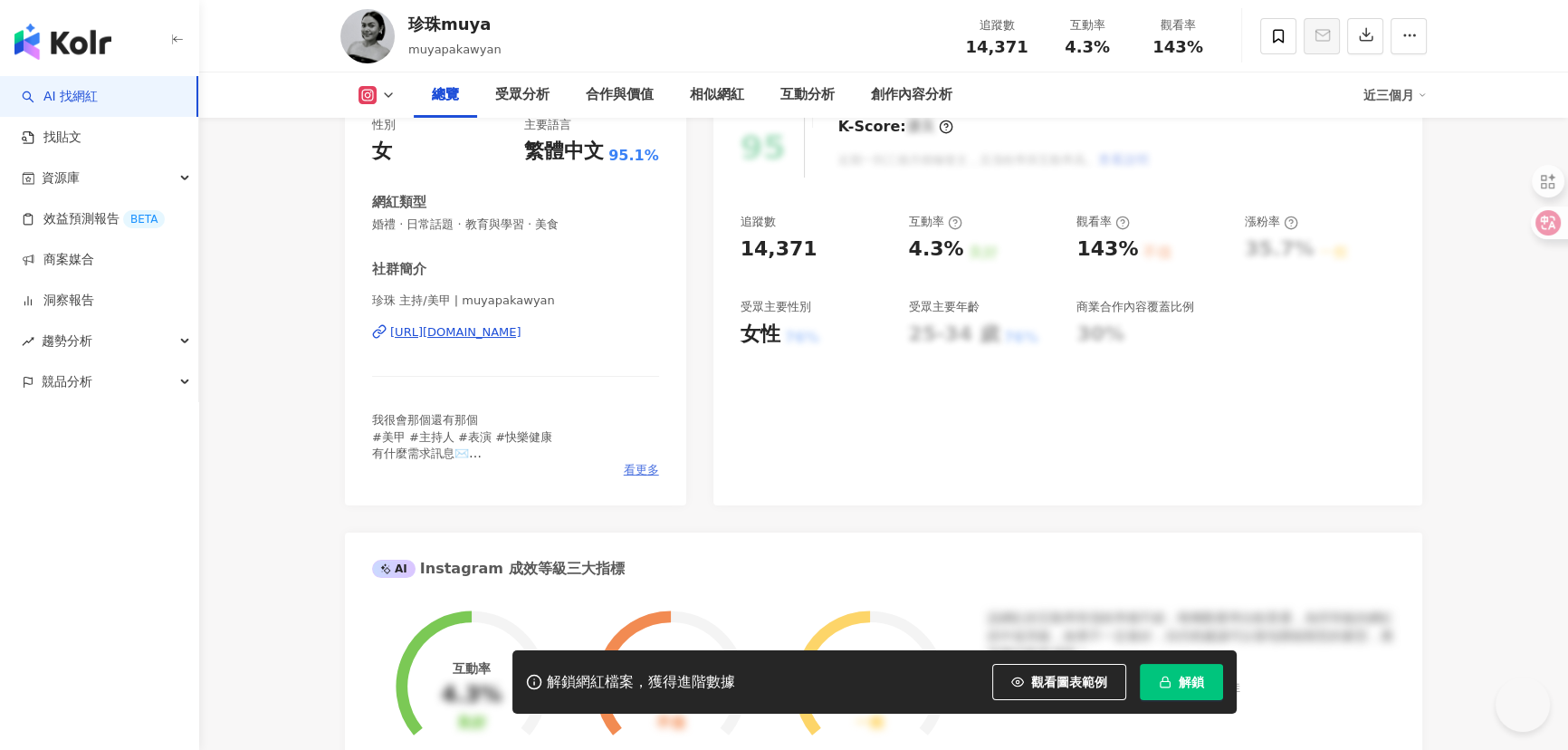
click at [630, 472] on span "看更多" at bounding box center [641, 469] width 35 height 16
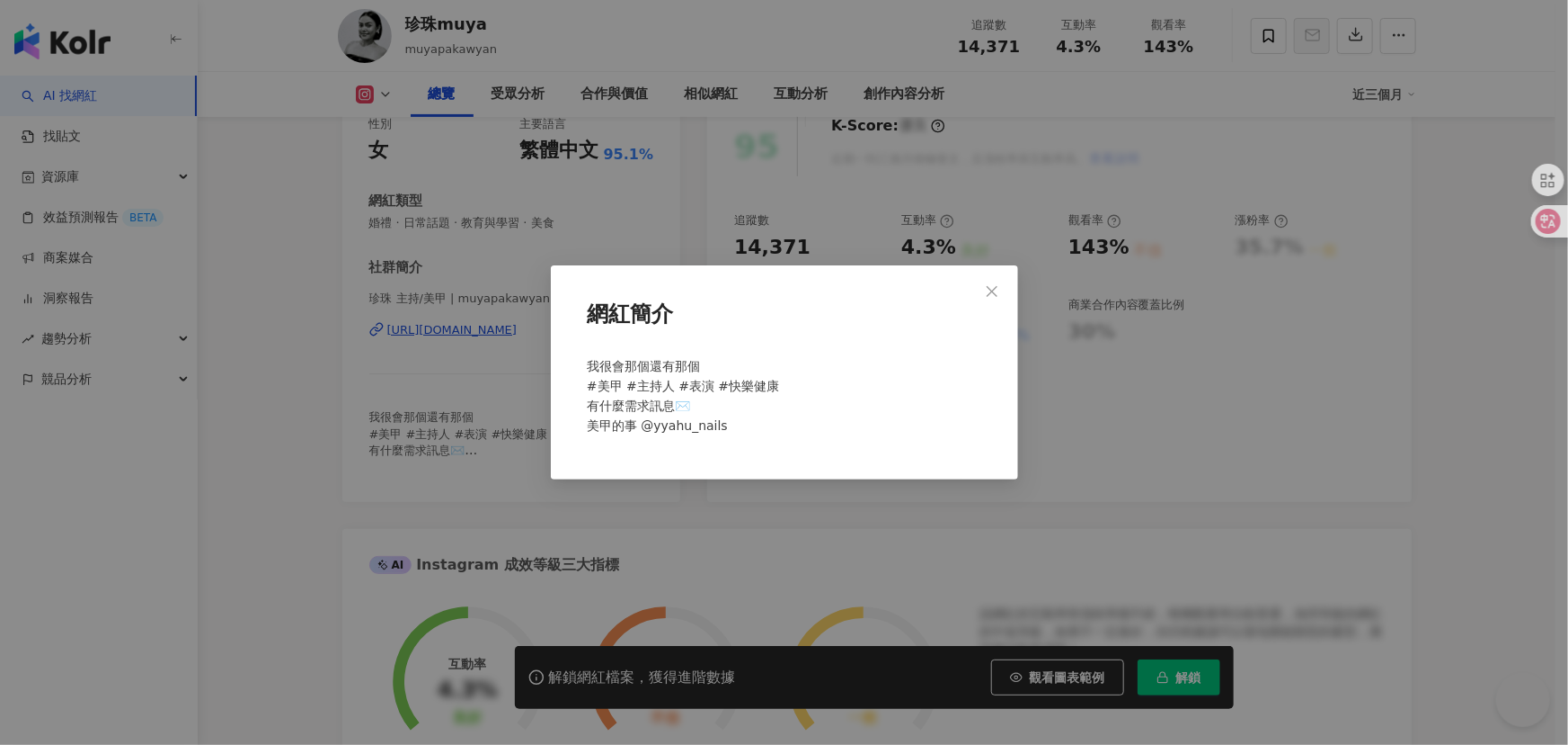
click at [643, 460] on div "網紅簡介 我很會那個還有那個 #美甲 #主持人 #表演 #快樂健康 有什麼需求訊息✉️ 美甲的事 @yyahu_nails" at bounding box center [784, 372] width 467 height 214
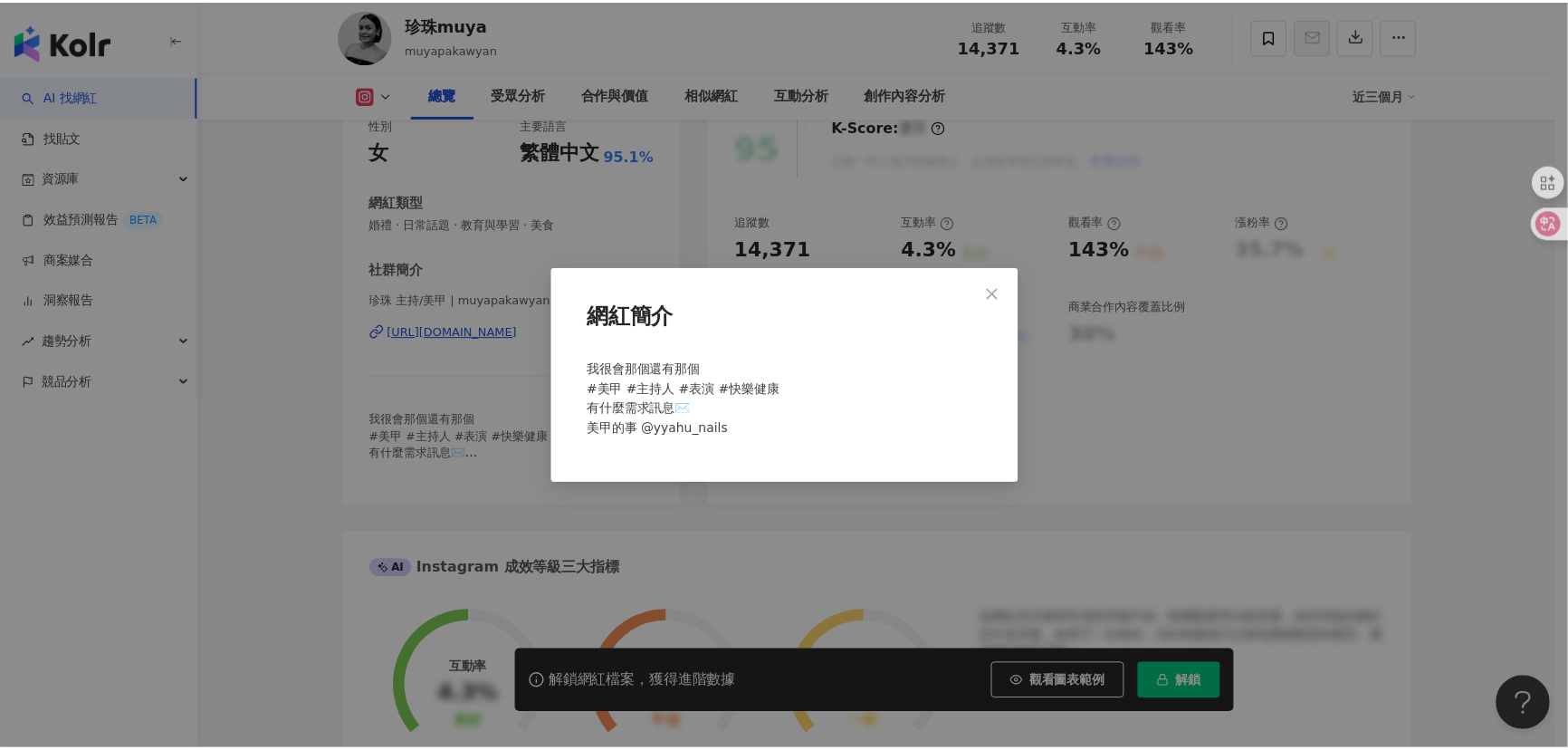
scroll to position [0, 0]
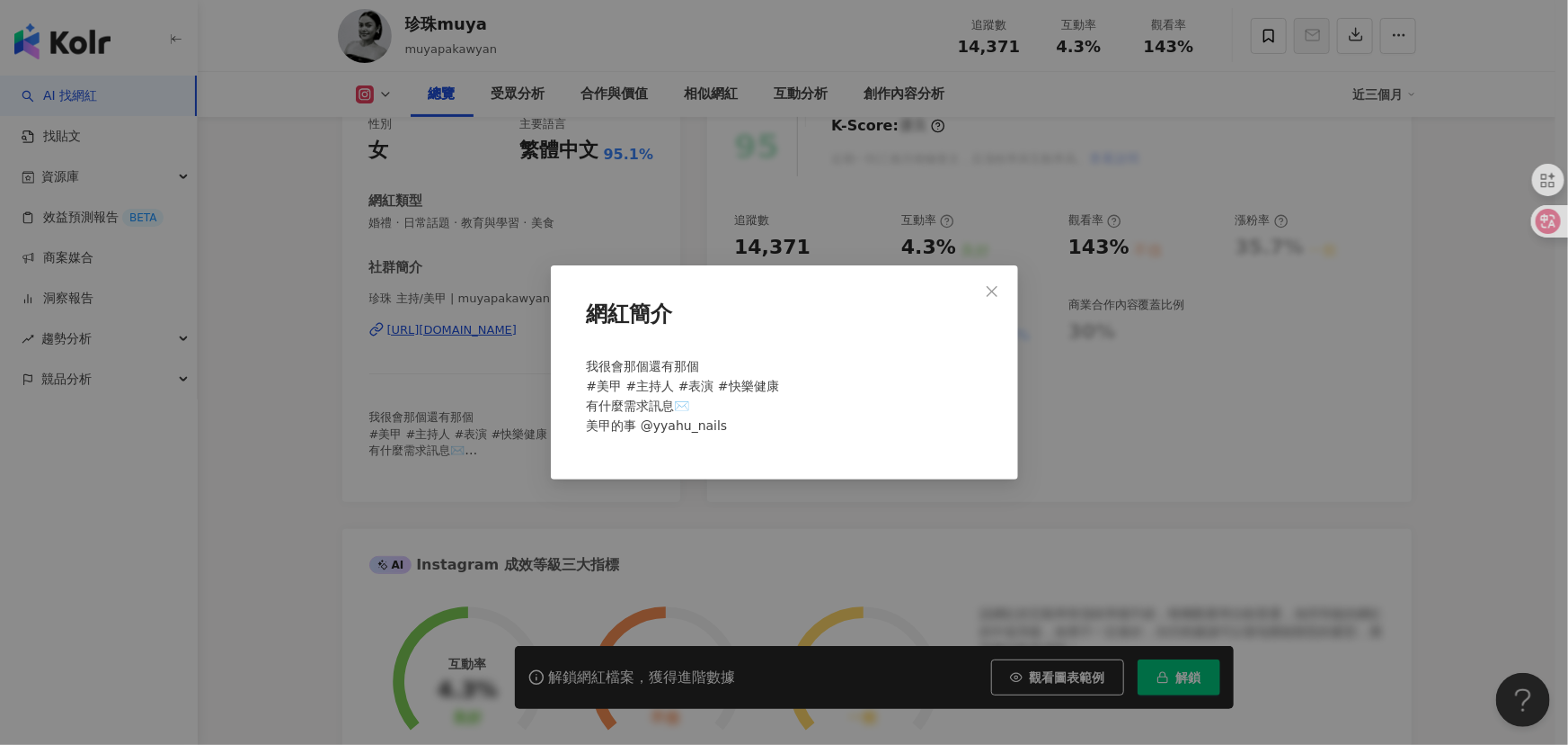
click at [483, 445] on div "網紅簡介 我很會那個還有那個 #美甲 #主持人 #表演 #快樂健康 有什麼需求訊息✉️ 美甲的事 @yyahu_nails" at bounding box center [784, 372] width 1568 height 745
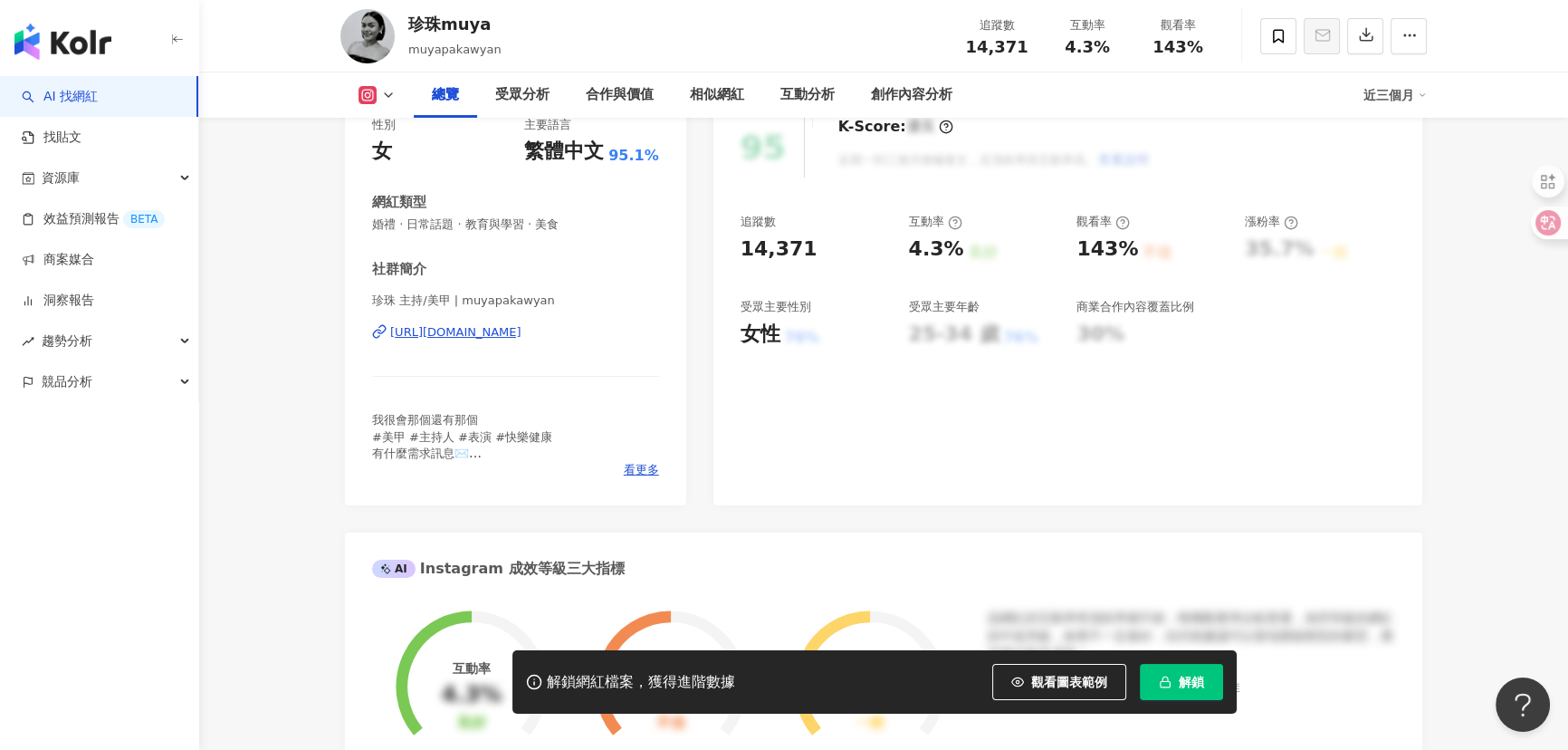
click at [469, 328] on div "https://www.instagram.com/muyapakawyan/" at bounding box center [456, 332] width 131 height 16
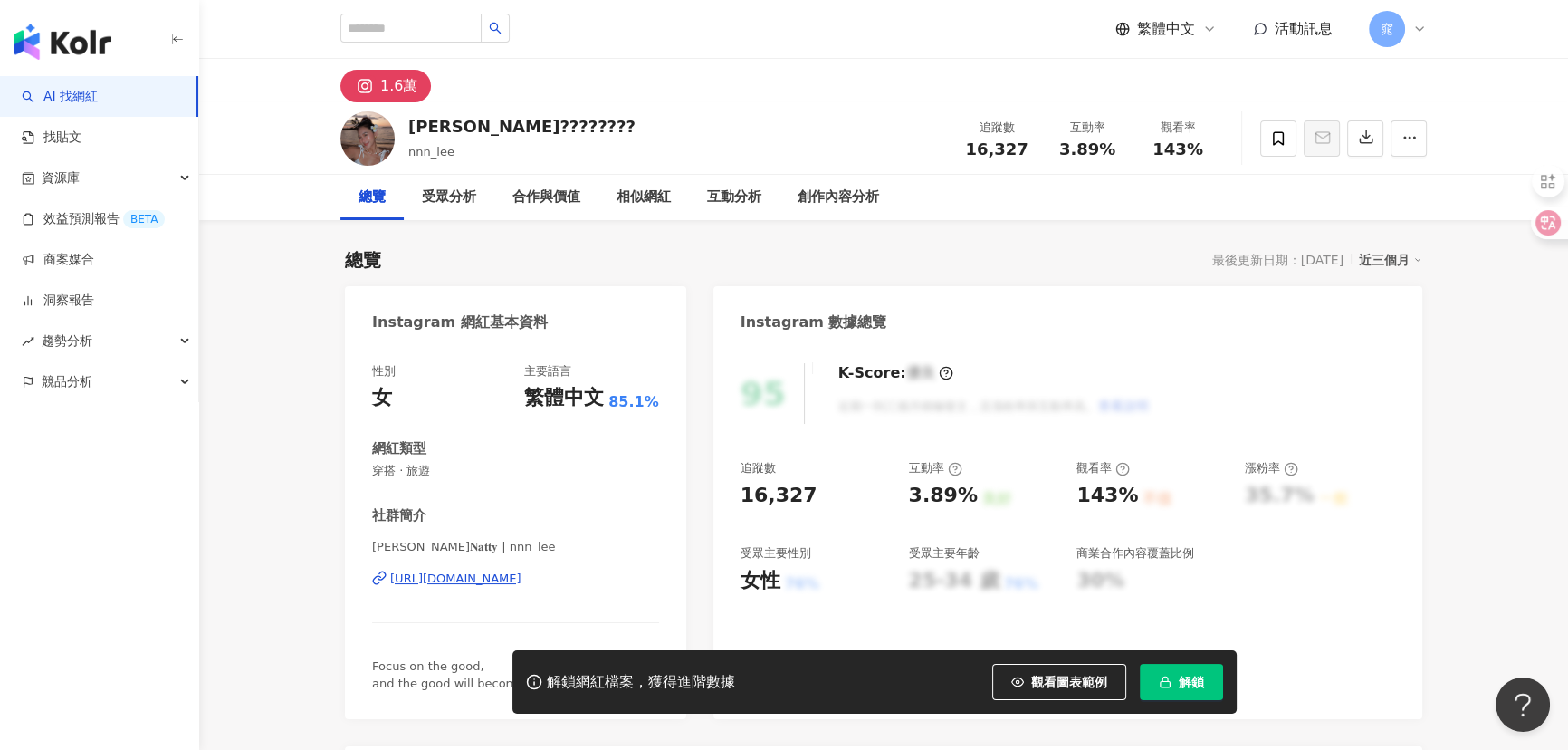
click at [437, 584] on div "https://www.instagram.com/nnn_lee/" at bounding box center [456, 578] width 131 height 16
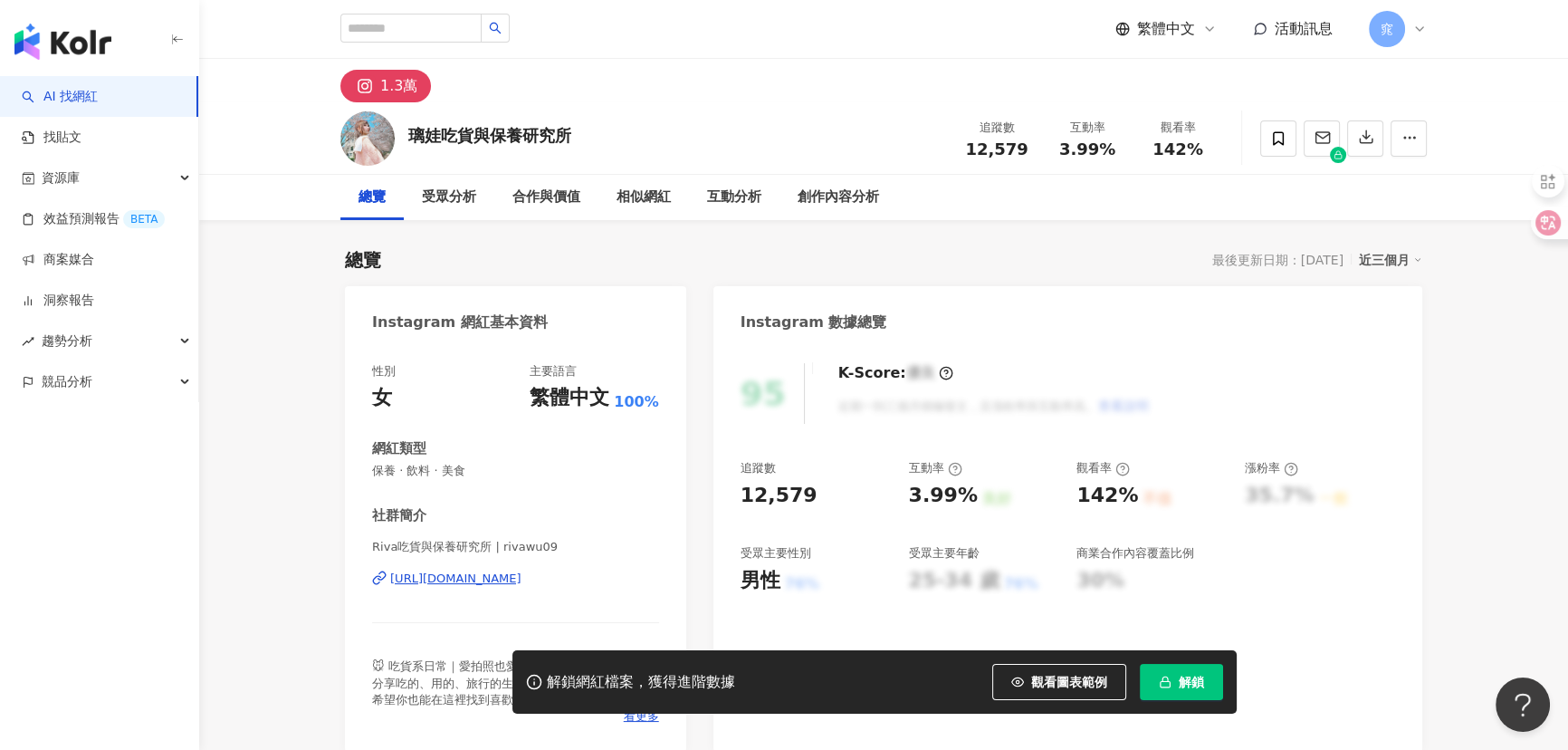
click at [518, 584] on div "[URL][DOMAIN_NAME]" at bounding box center [456, 578] width 131 height 16
